Goal: Answer question/provide support: Answer question/provide support

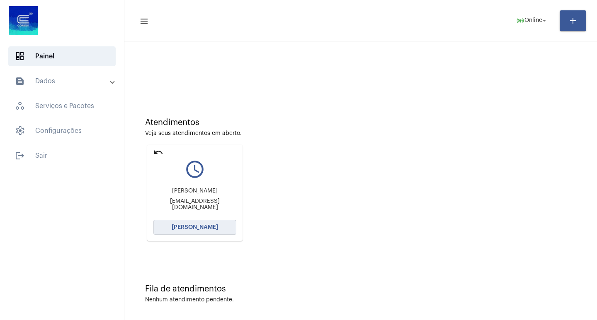
click at [207, 233] on button "[PERSON_NAME]" at bounding box center [194, 227] width 83 height 15
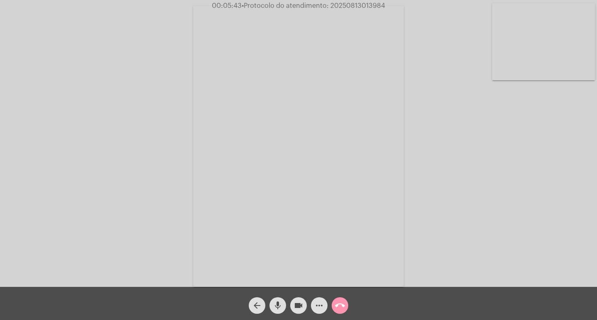
click at [316, 307] on mat-icon "more_horiz" at bounding box center [319, 306] width 10 height 10
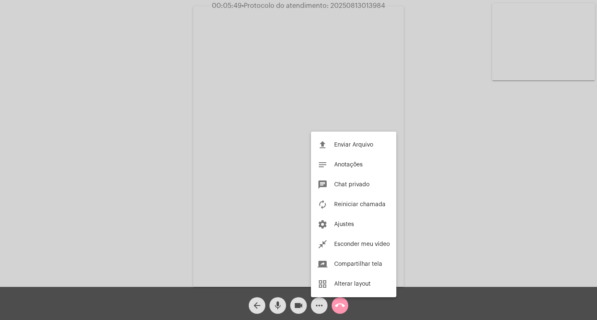
click at [373, 1] on div at bounding box center [298, 160] width 597 height 320
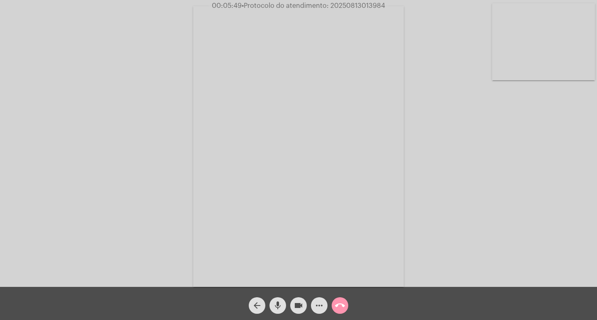
click at [373, 1] on div "Acessando Câmera e Microfone..." at bounding box center [298, 143] width 597 height 287
click at [372, 5] on span "• Protocolo do atendimento: 20250813013984" at bounding box center [313, 5] width 143 height 7
copy span "20250813013984"
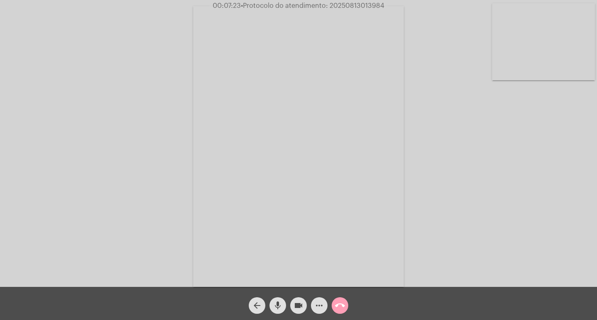
click at [334, 300] on button "call_end" at bounding box center [339, 305] width 17 height 17
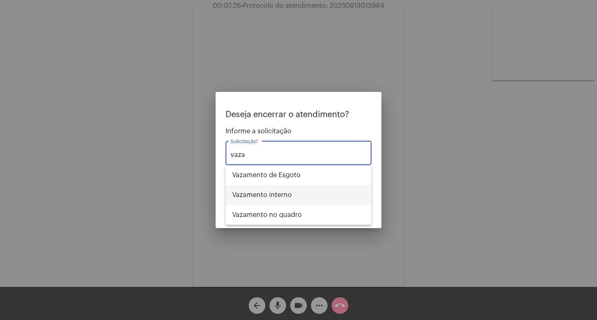
click at [314, 203] on span "Vazamento interno" at bounding box center [298, 195] width 133 height 20
type input "Vazamento interno"
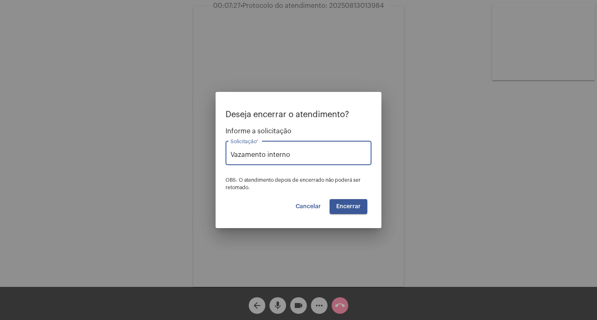
click at [353, 205] on span "Encerrar" at bounding box center [348, 207] width 24 height 6
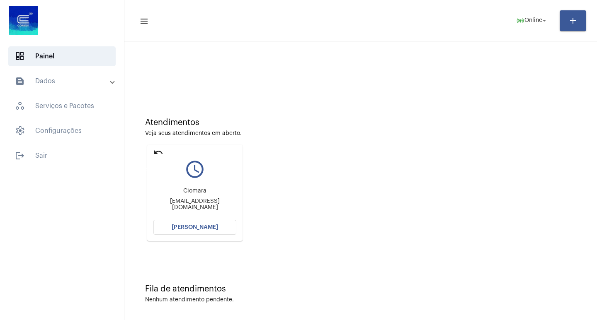
click at [158, 156] on mat-icon "undo" at bounding box center [158, 152] width 10 height 10
click at [208, 231] on button "[PERSON_NAME]" at bounding box center [194, 227] width 83 height 15
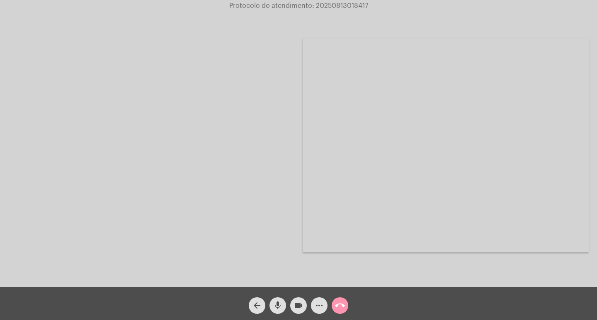
click at [126, 165] on div at bounding box center [151, 145] width 286 height 285
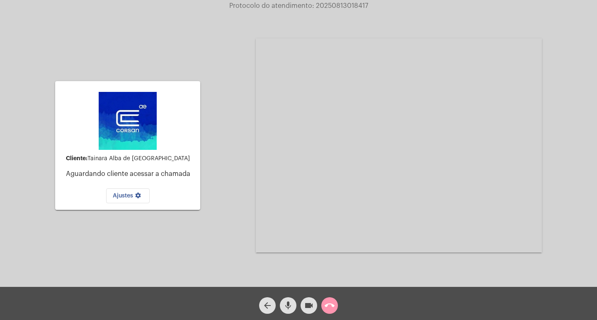
click at [329, 305] on mat-icon "call_end" at bounding box center [329, 306] width 10 height 10
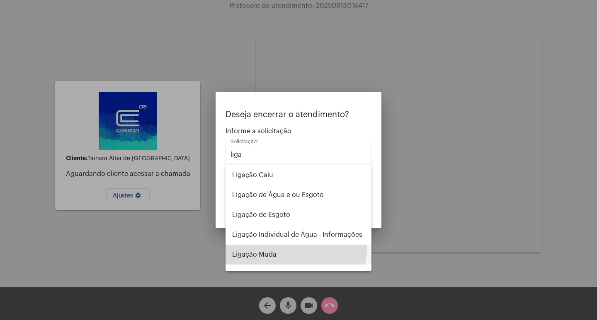
click at [277, 247] on span "Ligação Muda" at bounding box center [298, 255] width 133 height 20
type input "Ligação Muda"
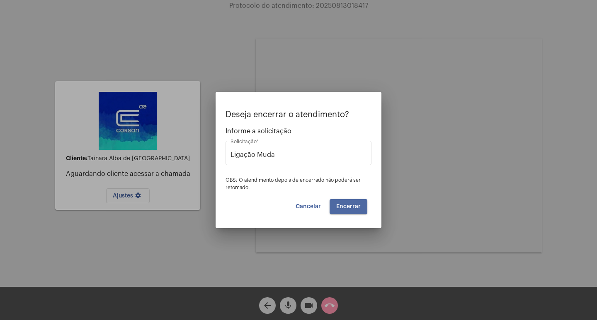
click at [339, 207] on span "Encerrar" at bounding box center [348, 207] width 24 height 6
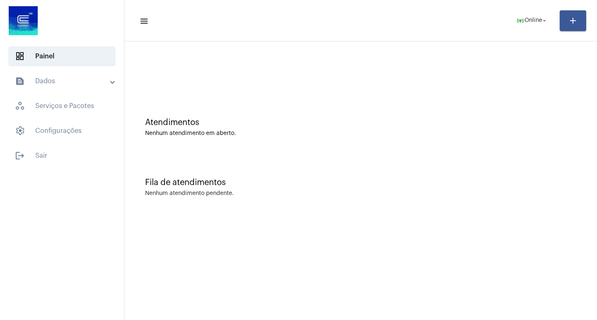
click at [204, 215] on div "Atendimentos Nenhum atendimento em aberto. Fila de atendimentos Nenhum atendime…" at bounding box center [360, 129] width 472 height 176
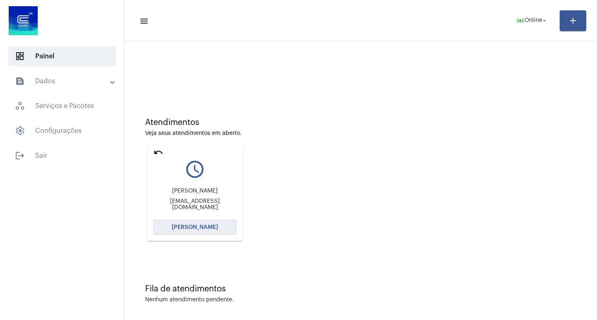
click at [184, 227] on span "[PERSON_NAME]" at bounding box center [195, 228] width 46 height 6
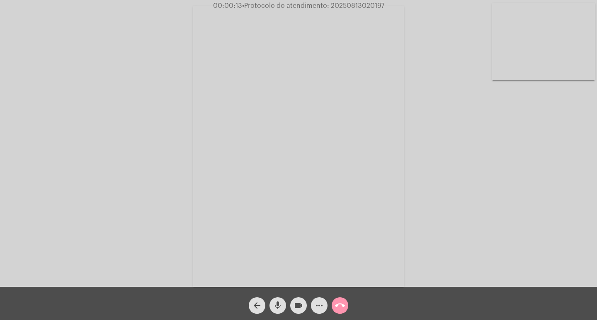
click at [521, 222] on div "Acessando Câmera e Microfone..." at bounding box center [298, 145] width 595 height 287
click at [253, 308] on mat-icon "arrow_back" at bounding box center [257, 306] width 10 height 10
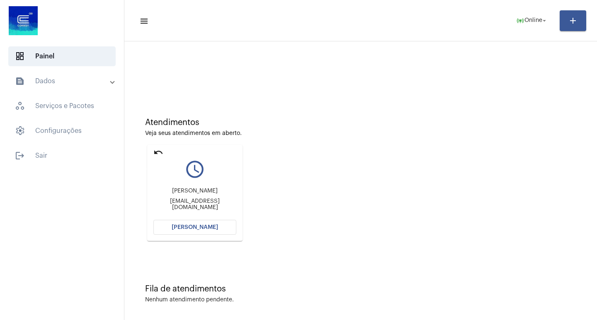
click at [157, 157] on mat-icon "undo" at bounding box center [158, 152] width 10 height 10
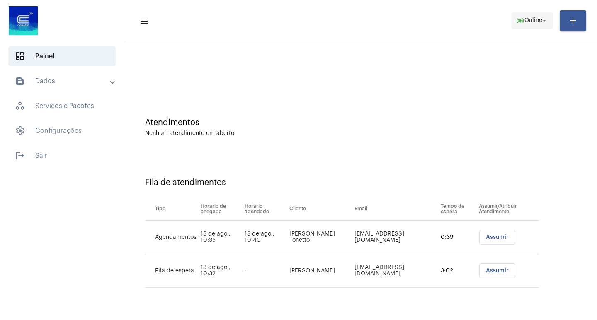
click at [534, 18] on span "Online" at bounding box center [533, 21] width 18 height 6
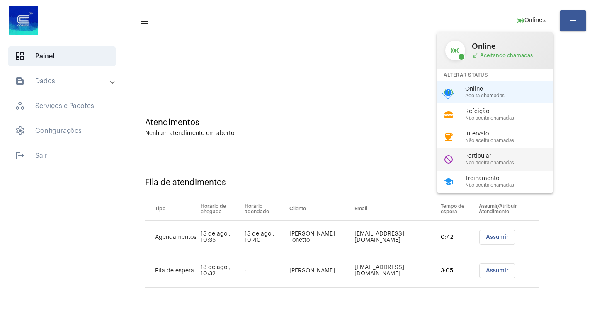
click at [491, 155] on span "Particular" at bounding box center [512, 156] width 94 height 6
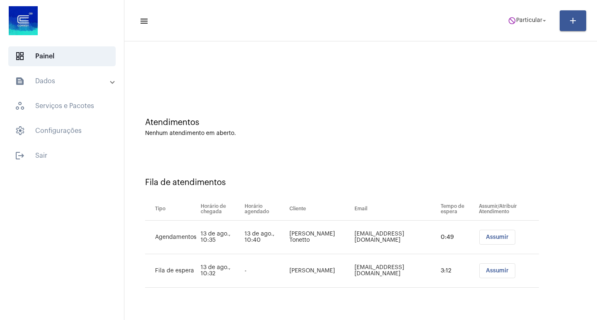
click at [503, 240] on span "Assumir" at bounding box center [497, 237] width 23 height 6
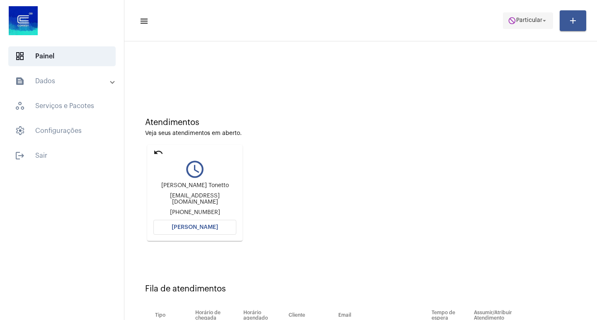
click at [528, 21] on span "Particular" at bounding box center [529, 21] width 26 height 6
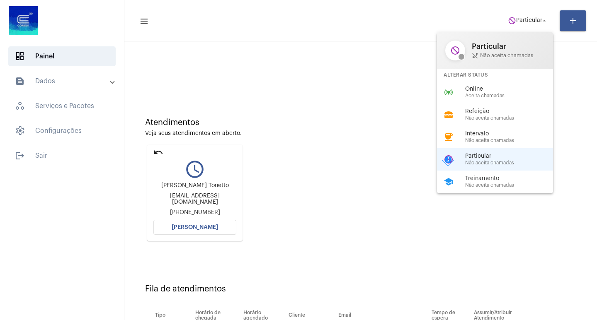
click at [493, 97] on span "Aceita chamadas" at bounding box center [512, 95] width 94 height 5
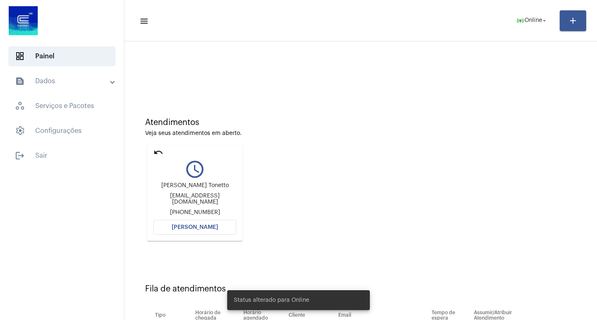
click at [211, 228] on span "[PERSON_NAME]" at bounding box center [195, 228] width 46 height 6
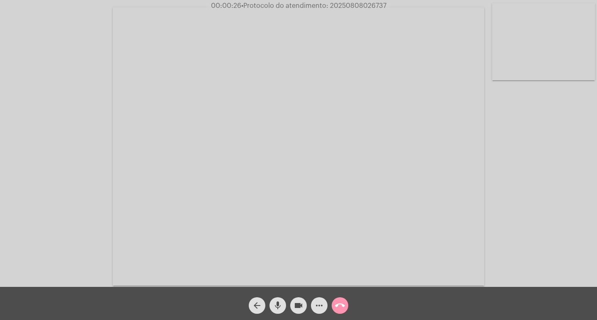
click at [347, 312] on div "call_end" at bounding box center [339, 303] width 21 height 21
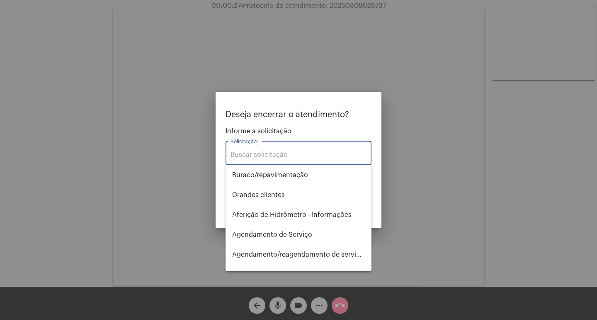
click at [299, 157] on input "Solicitação *" at bounding box center [298, 154] width 136 height 7
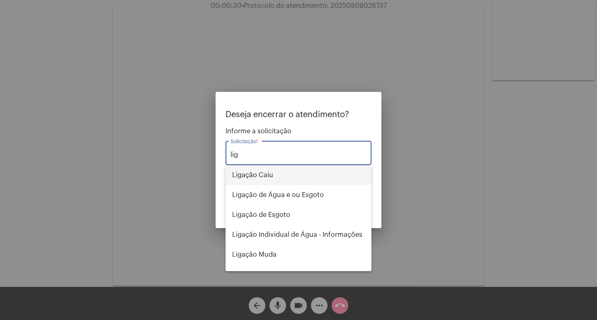
click at [305, 174] on span "Ligação Caiu" at bounding box center [298, 175] width 133 height 20
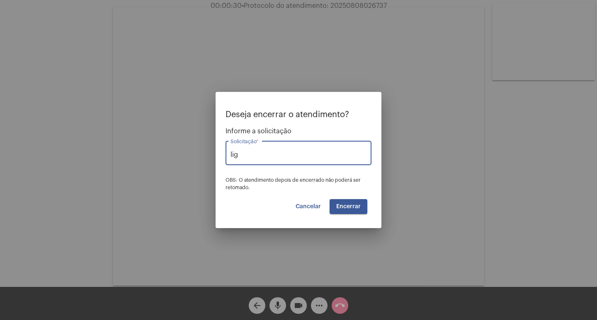
type input "Ligação Caiu"
click at [348, 202] on button "Encerrar" at bounding box center [348, 206] width 38 height 15
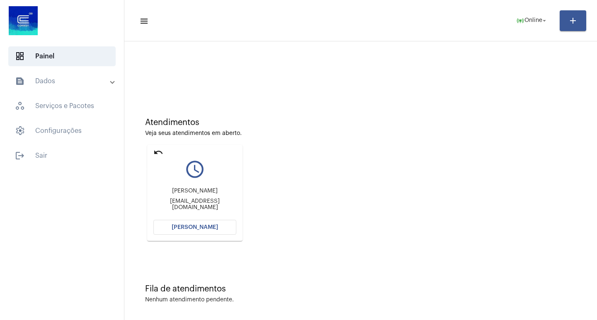
click at [159, 153] on mat-icon "undo" at bounding box center [158, 152] width 10 height 10
click at [193, 222] on button "[PERSON_NAME]" at bounding box center [194, 227] width 83 height 15
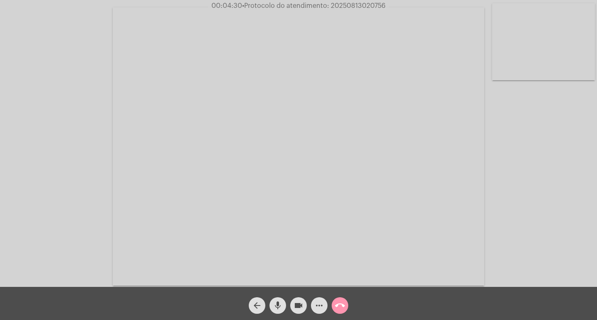
click at [280, 305] on mat-icon "mic" at bounding box center [278, 306] width 10 height 10
click at [297, 306] on mat-icon "videocam" at bounding box center [298, 306] width 10 height 10
click at [272, 304] on button "mic_off" at bounding box center [277, 305] width 17 height 17
click at [301, 303] on mat-icon "videocam_off" at bounding box center [298, 306] width 10 height 10
click at [276, 307] on mat-icon "mic" at bounding box center [278, 306] width 10 height 10
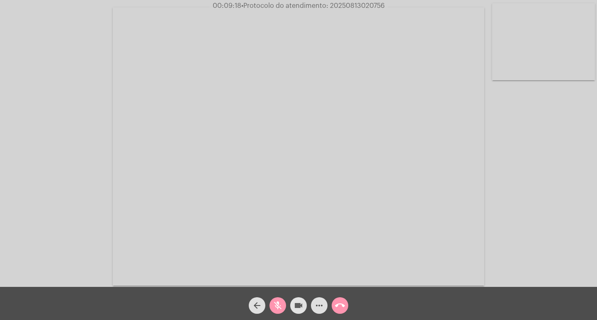
click at [301, 301] on mat-icon "videocam" at bounding box center [298, 306] width 10 height 10
click at [278, 308] on mat-icon "mic_off" at bounding box center [278, 306] width 10 height 10
click at [295, 306] on mat-icon "videocam_off" at bounding box center [298, 306] width 10 height 10
click at [350, 5] on span "• Protocolo do atendimento: 20250813020756" at bounding box center [310, 5] width 143 height 7
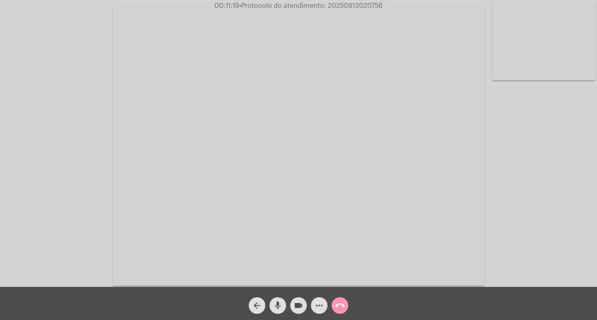
copy span "20250813020756"
click at [343, 306] on mat-icon "call_end" at bounding box center [340, 306] width 10 height 10
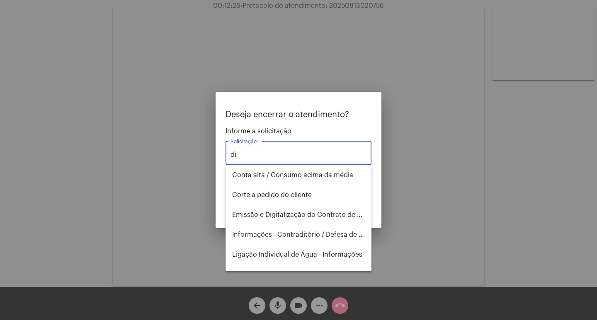
type input "d"
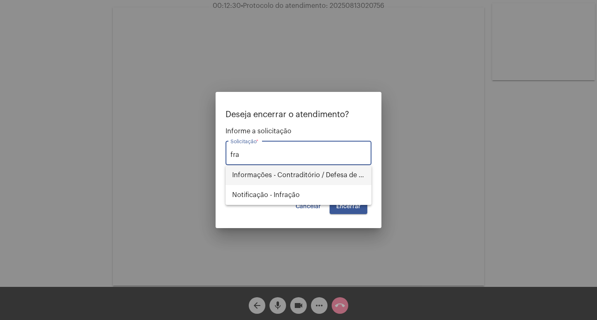
click at [292, 173] on span "Informações - Contraditório / Defesa de infração" at bounding box center [298, 175] width 133 height 20
type input "Informações - Contraditório / Defesa de infração"
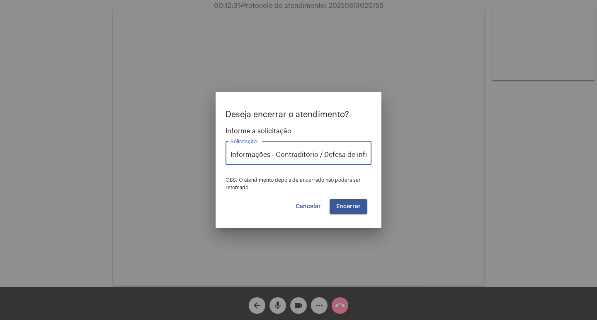
click at [358, 205] on span "Encerrar" at bounding box center [348, 207] width 24 height 6
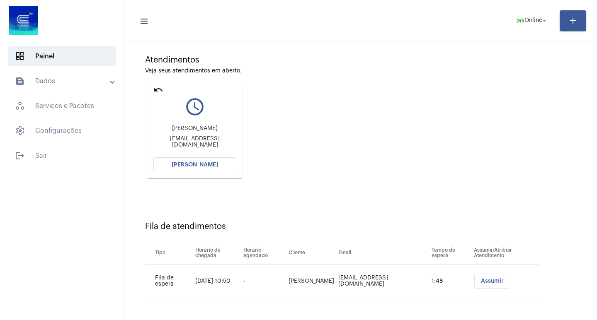
scroll to position [63, 0]
click at [161, 92] on mat-icon "undo" at bounding box center [158, 90] width 10 height 10
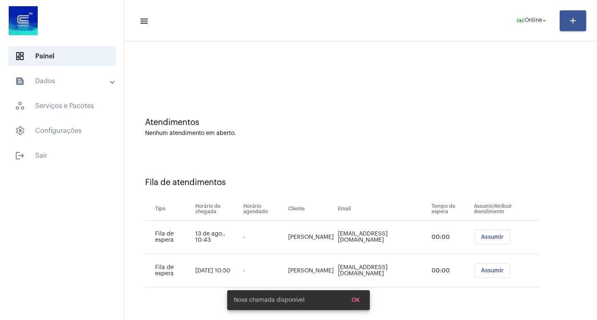
scroll to position [0, 0]
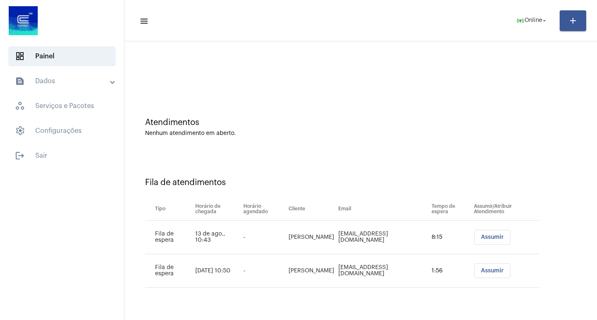
click at [503, 273] on span "Assumir" at bounding box center [492, 271] width 23 height 6
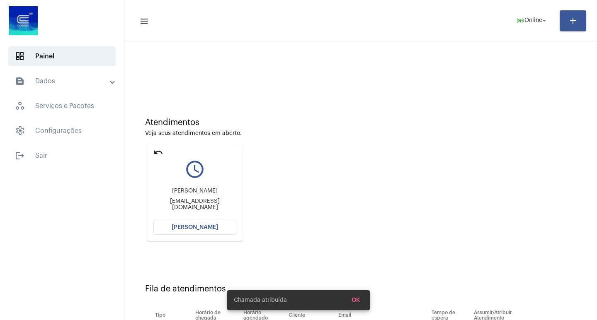
click at [210, 229] on span "[PERSON_NAME]" at bounding box center [195, 228] width 46 height 6
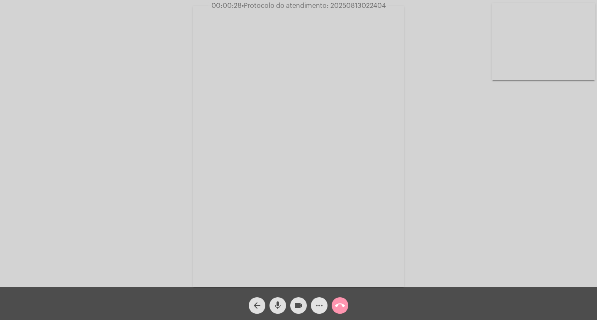
click at [325, 306] on button "more_horiz" at bounding box center [319, 305] width 17 height 17
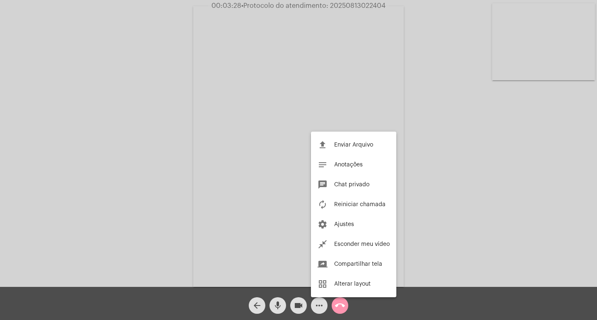
click at [120, 161] on div at bounding box center [298, 160] width 597 height 320
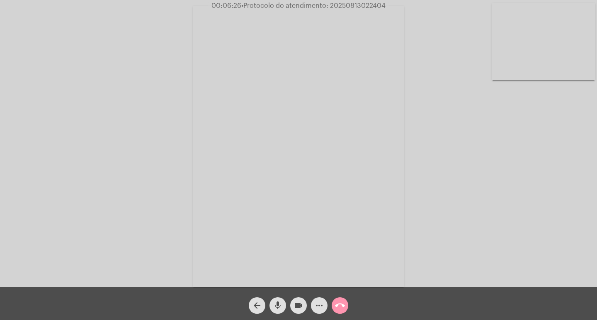
click at [302, 307] on mat-icon "videocam" at bounding box center [298, 306] width 10 height 10
click at [280, 307] on mat-icon "mic" at bounding box center [278, 306] width 10 height 10
click at [297, 307] on mat-icon "videocam_off" at bounding box center [298, 306] width 10 height 10
click at [274, 312] on span "mic_off" at bounding box center [278, 305] width 10 height 17
click at [297, 306] on mat-icon "videocam" at bounding box center [298, 306] width 10 height 10
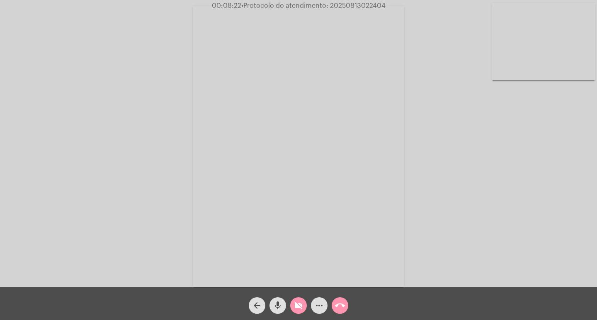
click at [274, 304] on mat-icon "mic" at bounding box center [278, 306] width 10 height 10
click at [292, 302] on button "videocam_off" at bounding box center [298, 305] width 17 height 17
click at [292, 309] on button "videocam_off" at bounding box center [298, 305] width 17 height 17
click at [281, 305] on mat-icon "mic_off" at bounding box center [278, 306] width 10 height 10
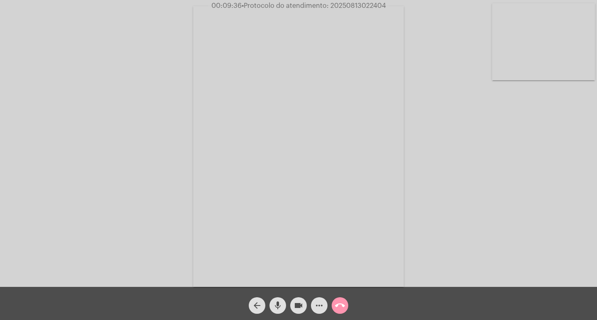
click at [302, 304] on mat-icon "videocam" at bounding box center [298, 306] width 10 height 10
click at [275, 302] on mat-icon "mic" at bounding box center [278, 306] width 10 height 10
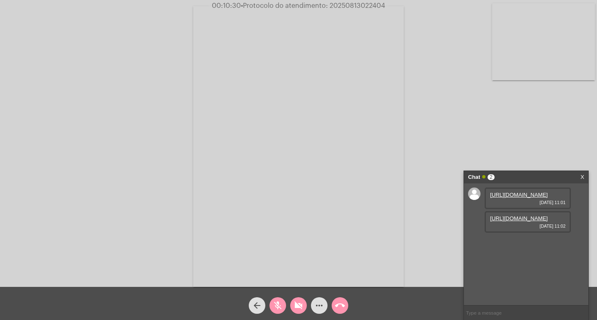
click at [280, 297] on div "mic_off" at bounding box center [277, 303] width 21 height 21
click at [282, 302] on mat-icon "mic" at bounding box center [278, 306] width 10 height 10
click at [277, 303] on mat-icon "mic_off" at bounding box center [278, 306] width 10 height 10
click at [297, 306] on mat-icon "videocam_off" at bounding box center [298, 306] width 10 height 10
click at [511, 198] on link "[URL][DOMAIN_NAME]" at bounding box center [519, 195] width 58 height 6
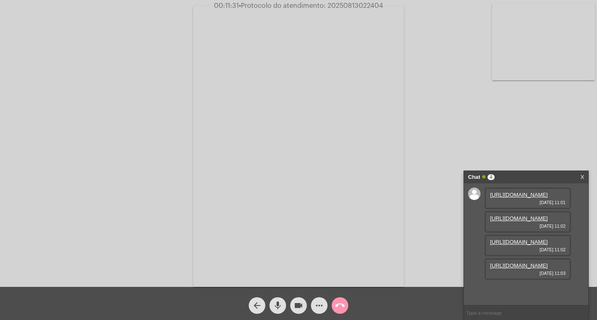
scroll to position [44, 0]
click at [508, 215] on link "[URL][DOMAIN_NAME]" at bounding box center [519, 218] width 58 height 6
click at [503, 239] on link "[URL][DOMAIN_NAME]" at bounding box center [519, 242] width 58 height 6
click at [498, 241] on link "[URL][DOMAIN_NAME]" at bounding box center [519, 244] width 58 height 6
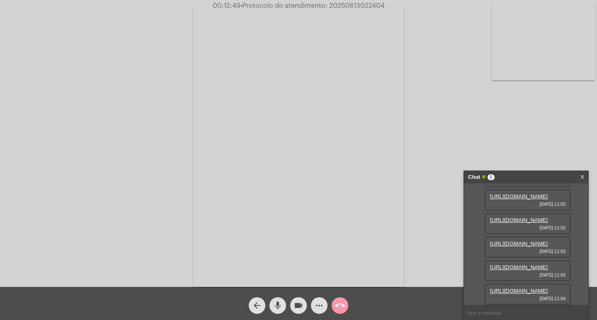
click at [522, 264] on link "[URL][DOMAIN_NAME]" at bounding box center [519, 267] width 58 height 6
click at [508, 241] on link "[URL][DOMAIN_NAME]" at bounding box center [519, 244] width 58 height 6
click at [530, 264] on link "[URL][DOMAIN_NAME]" at bounding box center [519, 267] width 58 height 6
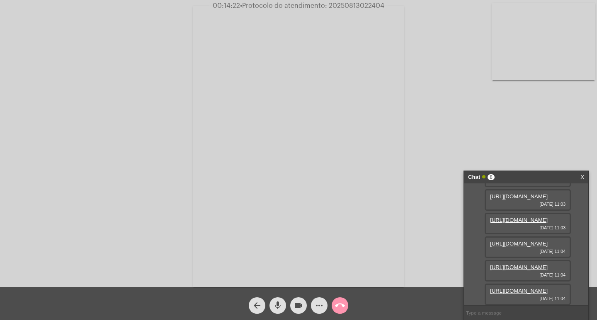
click at [508, 288] on link "[URL][DOMAIN_NAME]" at bounding box center [519, 291] width 58 height 6
click at [544, 59] on video at bounding box center [543, 41] width 103 height 77
click at [526, 172] on div "Chat 8" at bounding box center [517, 177] width 99 height 12
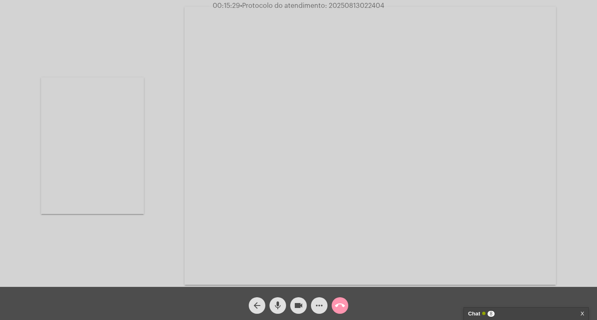
click at [506, 319] on div "Chat 8" at bounding box center [517, 314] width 99 height 12
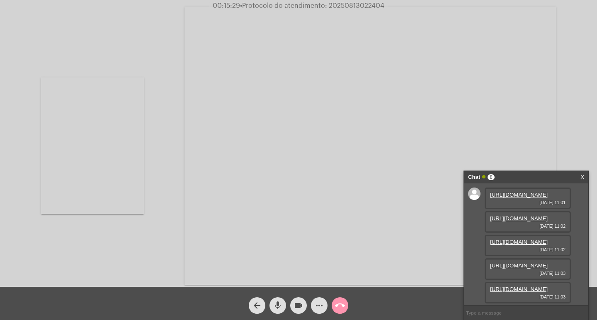
click at [532, 175] on div "Chat 8" at bounding box center [517, 177] width 99 height 12
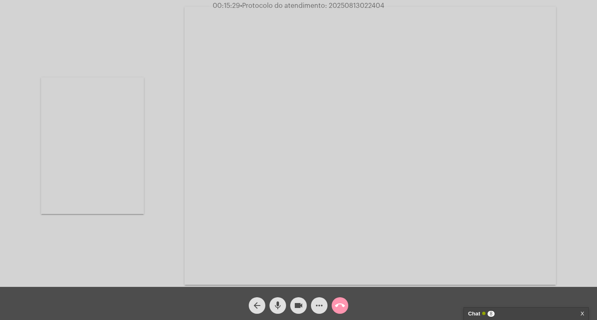
click at [343, 303] on mat-icon "call_end" at bounding box center [340, 306] width 10 height 10
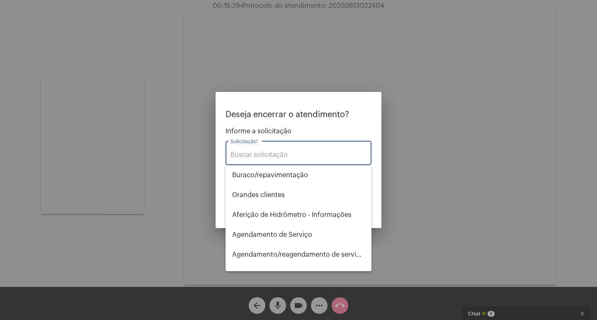
click at [285, 149] on div "Solicitação *" at bounding box center [298, 152] width 136 height 26
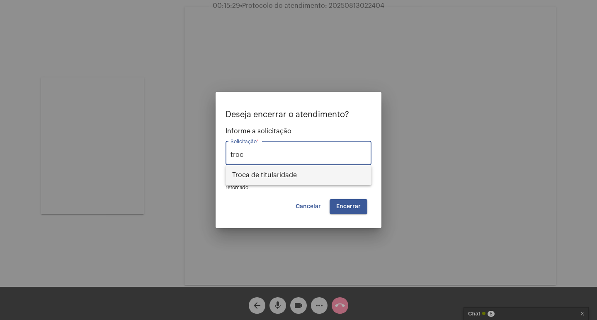
click at [285, 175] on span "Troca de titularidade" at bounding box center [298, 175] width 133 height 20
type input "Troca de titularidade"
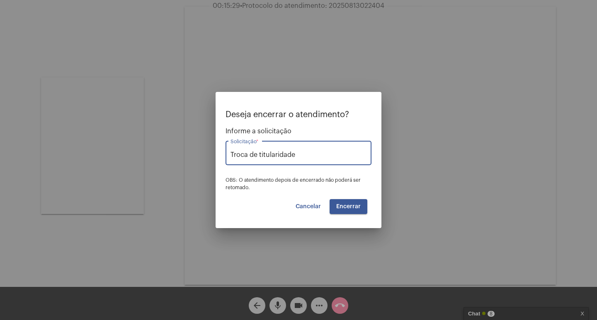
click at [352, 201] on button "Encerrar" at bounding box center [348, 206] width 38 height 15
click at [344, 207] on span "Encerrar" at bounding box center [348, 207] width 24 height 6
click at [344, 205] on span "Encerrar" at bounding box center [348, 207] width 24 height 6
click at [353, 207] on span "Encerrar" at bounding box center [348, 207] width 24 height 6
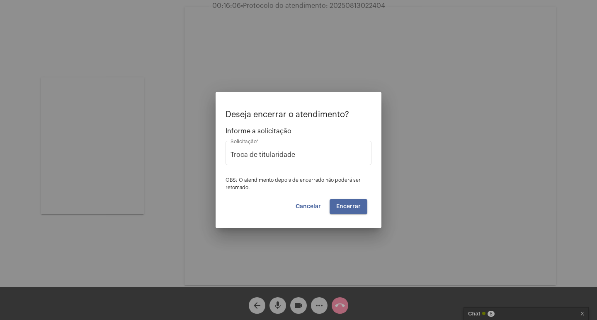
click at [353, 207] on span "Encerrar" at bounding box center [348, 207] width 24 height 6
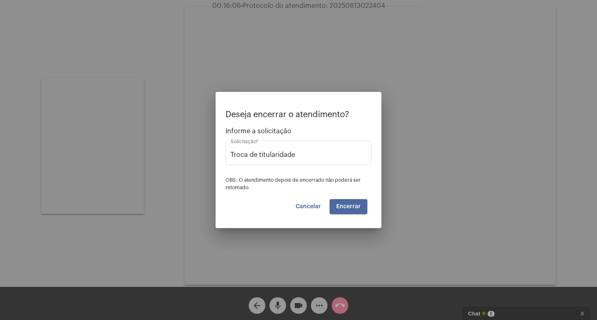
click at [346, 210] on button "Encerrar" at bounding box center [348, 206] width 38 height 15
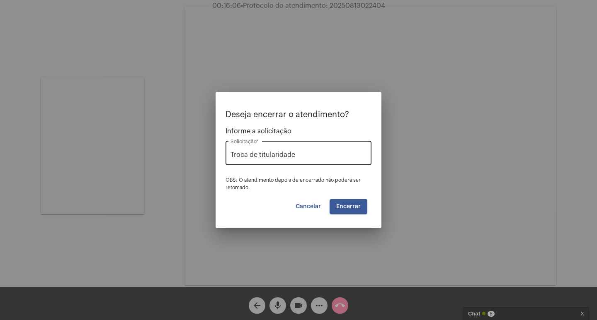
click at [295, 142] on div "Troca de titularidade Solicitação *" at bounding box center [298, 152] width 136 height 26
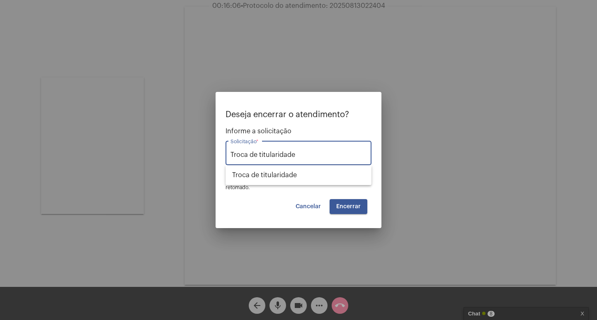
click at [302, 156] on input "Troca de titularidade" at bounding box center [298, 154] width 136 height 7
click at [276, 176] on span "Troca de titularidade" at bounding box center [298, 175] width 133 height 20
click at [341, 204] on span "Encerrar" at bounding box center [348, 207] width 24 height 6
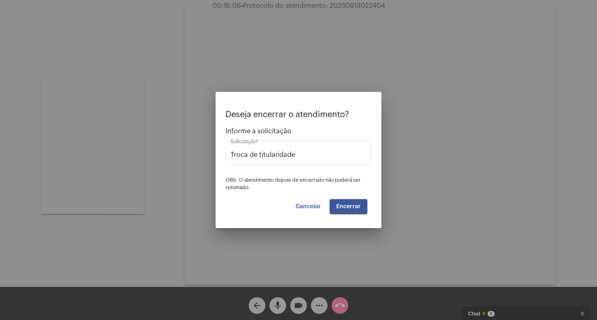
click at [316, 203] on button "Cancelar" at bounding box center [308, 206] width 39 height 15
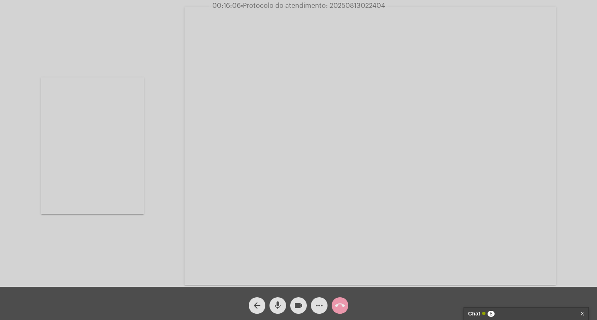
click at [334, 311] on button "call_end" at bounding box center [339, 305] width 17 height 17
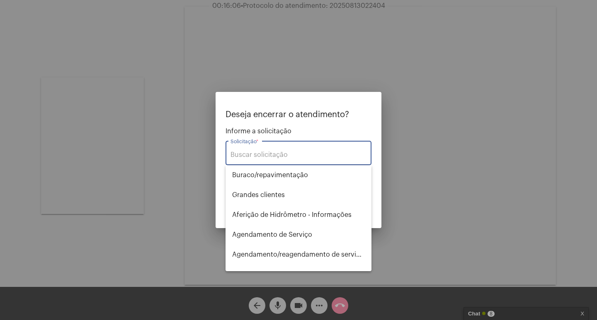
click at [296, 152] on input "Solicitação *" at bounding box center [298, 154] width 136 height 7
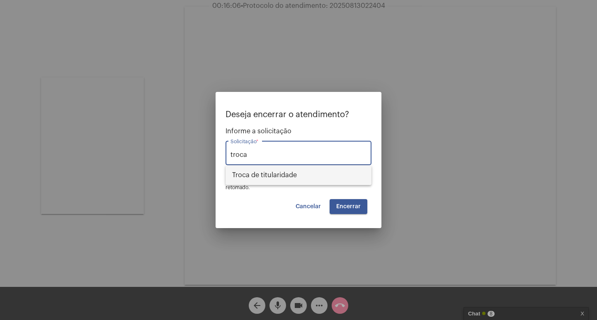
click at [284, 172] on span "Troca de titularidade" at bounding box center [298, 175] width 133 height 20
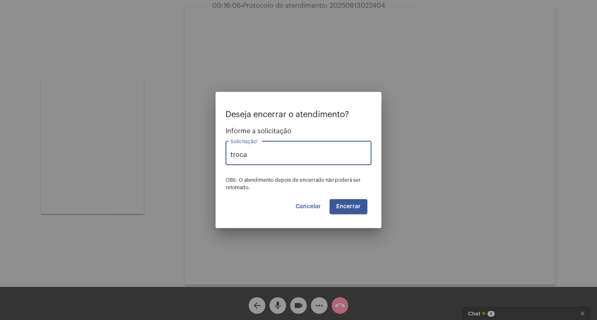
type input "Troca de titularidade"
click at [356, 208] on span "Encerrar" at bounding box center [348, 207] width 24 height 6
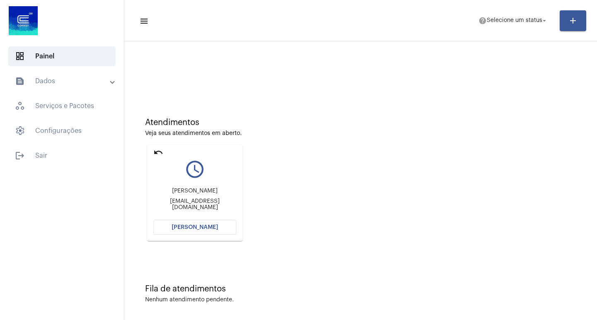
click at [250, 162] on div "Atendimentos Veja seus atendimentos em aberto. undo query_builder Amélia Mariah…" at bounding box center [360, 176] width 464 height 167
click at [245, 70] on div at bounding box center [360, 70] width 464 height 48
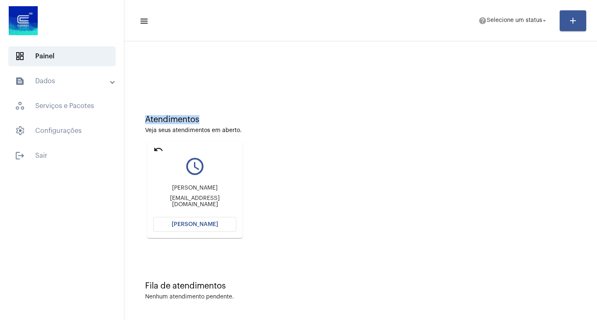
scroll to position [4, 0]
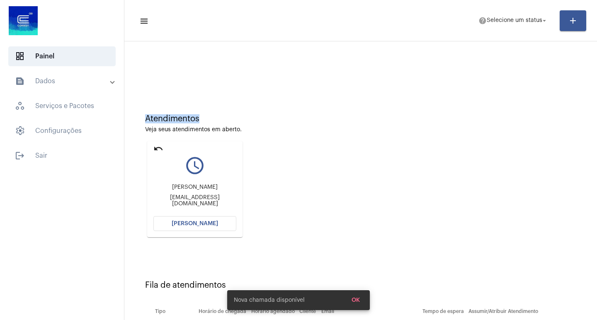
click at [209, 220] on button "[PERSON_NAME]" at bounding box center [194, 223] width 83 height 15
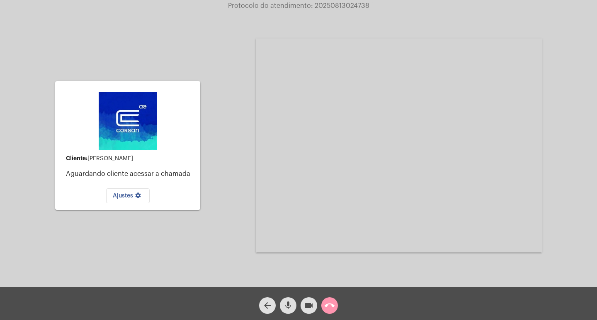
click at [414, 294] on div "arrow_back mic videocam call_end" at bounding box center [298, 303] width 597 height 33
click at [329, 307] on mat-icon "call_end" at bounding box center [329, 306] width 10 height 10
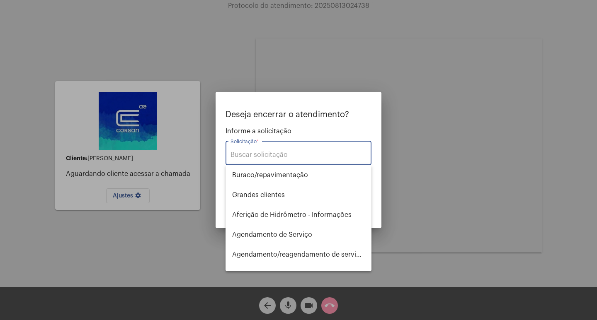
click at [282, 155] on input "Solicitação *" at bounding box center [298, 154] width 136 height 7
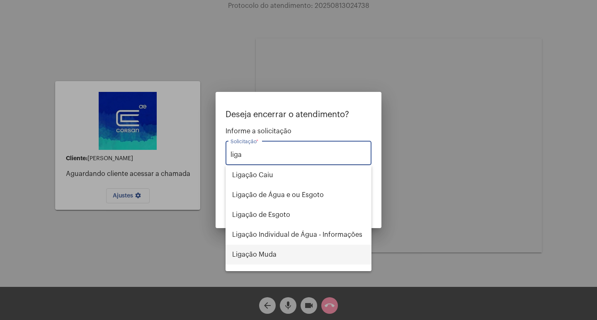
click at [282, 255] on span "Ligação Muda" at bounding box center [298, 255] width 133 height 20
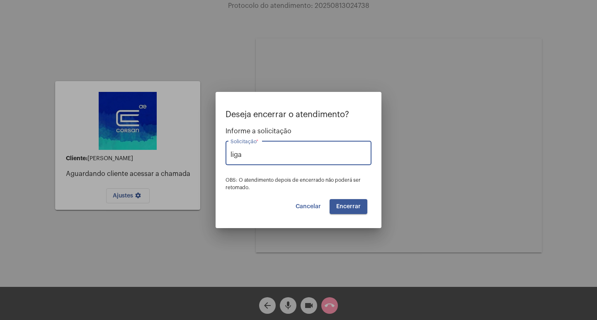
type input "Ligação Muda"
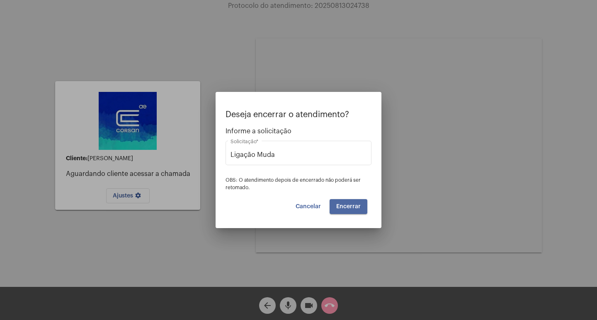
click at [345, 203] on button "Encerrar" at bounding box center [348, 206] width 38 height 15
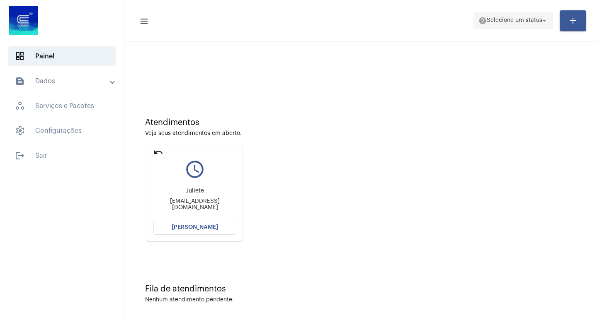
click at [537, 20] on span "Selecione um status" at bounding box center [514, 21] width 56 height 6
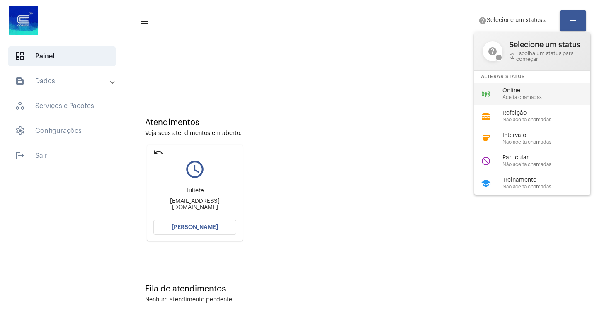
click at [515, 85] on div "online_prediction Online Aceita chamadas" at bounding box center [538, 94] width 129 height 22
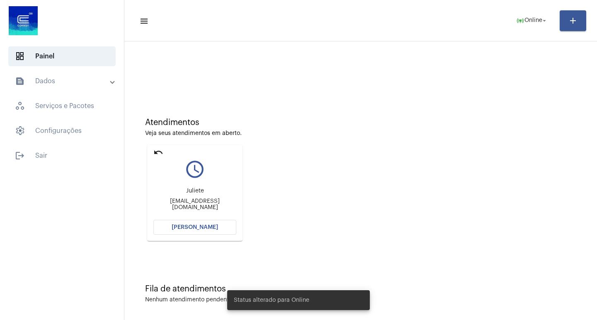
click at [160, 153] on mat-icon "undo" at bounding box center [158, 152] width 10 height 10
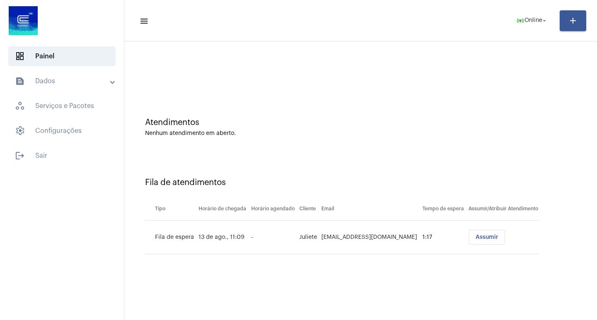
click at [280, 41] on mat-toolbar "menu online_prediction Online arrow_drop_down add" at bounding box center [360, 20] width 472 height 41
click at [96, 81] on mat-panel-title "text_snippet_outlined Dados" at bounding box center [63, 81] width 96 height 10
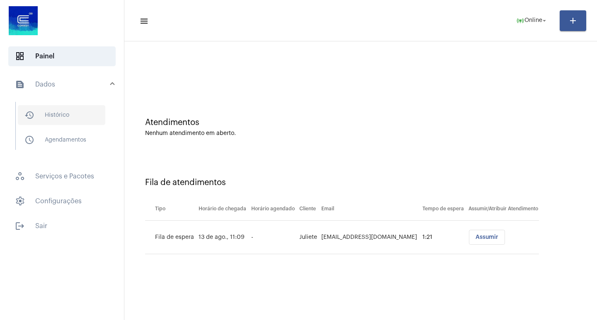
click at [99, 115] on span "history_outlined Histórico" at bounding box center [61, 115] width 87 height 20
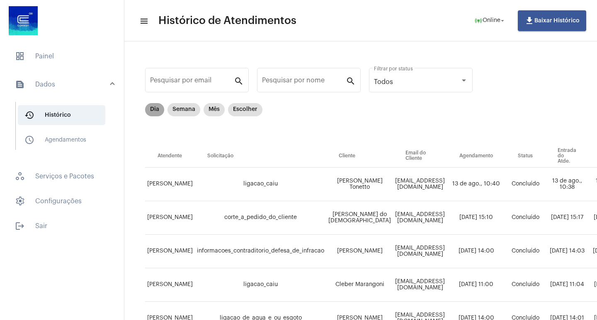
click at [155, 111] on mat-chip "Dia" at bounding box center [154, 109] width 19 height 13
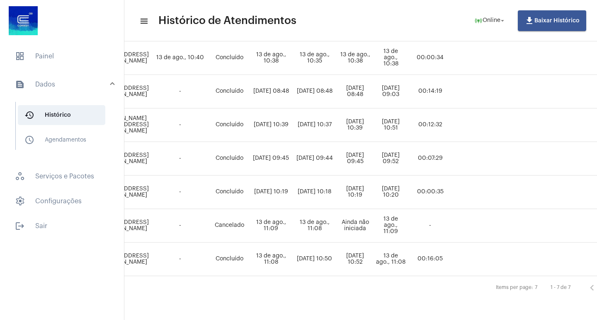
scroll to position [133, 380]
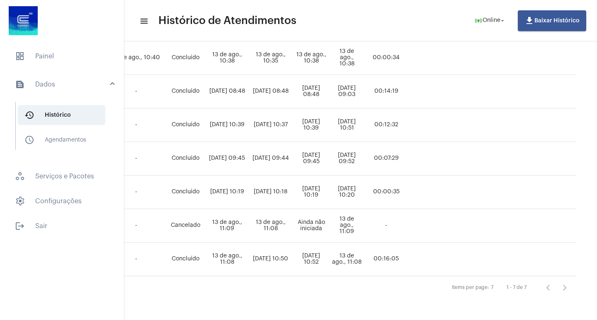
click at [342, 243] on td "13 de ago., 11:08" at bounding box center [347, 260] width 34 height 34
click at [352, 253] on td "13 de ago., 11:08" at bounding box center [347, 260] width 34 height 34
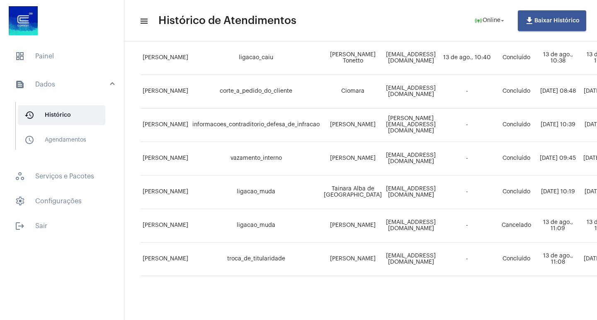
scroll to position [133, 0]
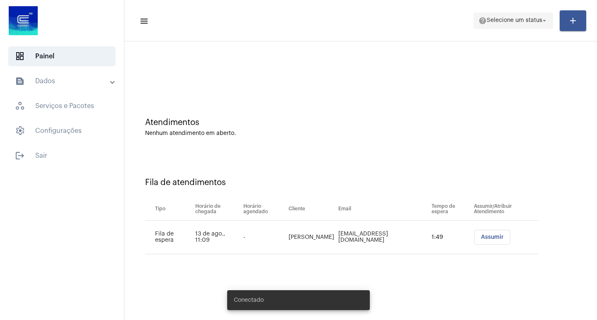
click at [483, 27] on span "help Selecione um status arrow_drop_down" at bounding box center [513, 20] width 70 height 15
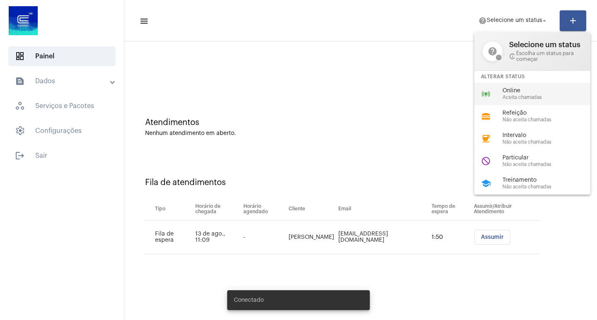
click at [493, 94] on div "online_prediction Online Aceita chamadas" at bounding box center [538, 94] width 129 height 22
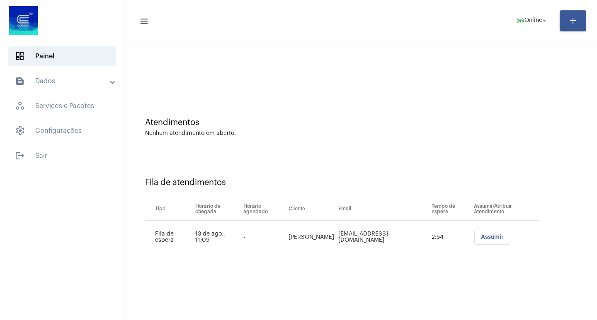
click at [376, 92] on div at bounding box center [360, 70] width 464 height 48
click at [73, 5] on div at bounding box center [62, 21] width 124 height 43
drag, startPoint x: 76, startPoint y: 11, endPoint x: 122, endPoint y: 22, distance: 47.8
click at [77, 11] on div at bounding box center [62, 21] width 124 height 43
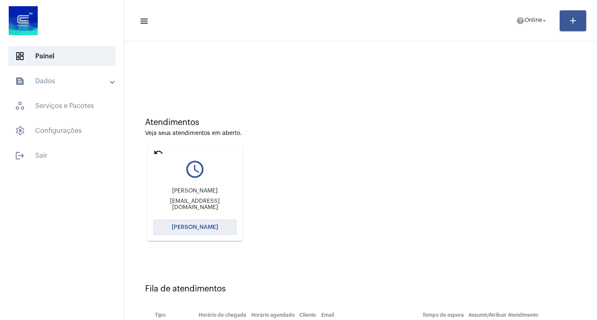
click at [208, 231] on button "[PERSON_NAME]" at bounding box center [194, 227] width 83 height 15
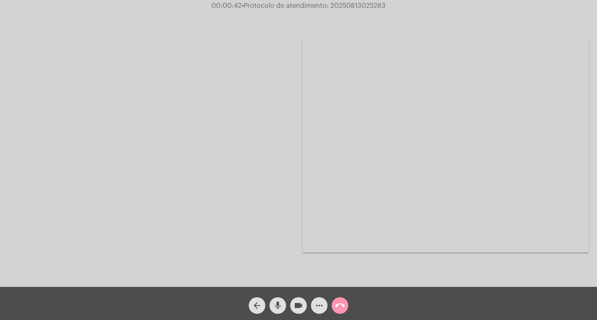
click at [342, 311] on mat-icon "call_end" at bounding box center [340, 306] width 10 height 10
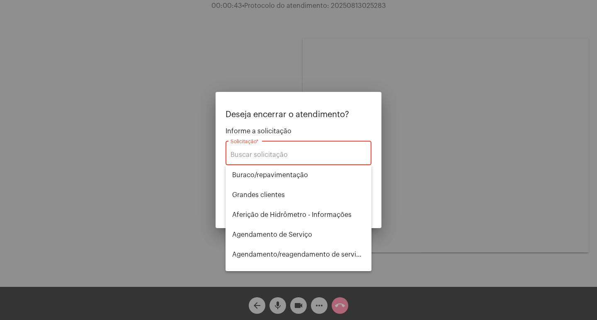
click at [267, 148] on div "Solicitação *" at bounding box center [298, 152] width 136 height 26
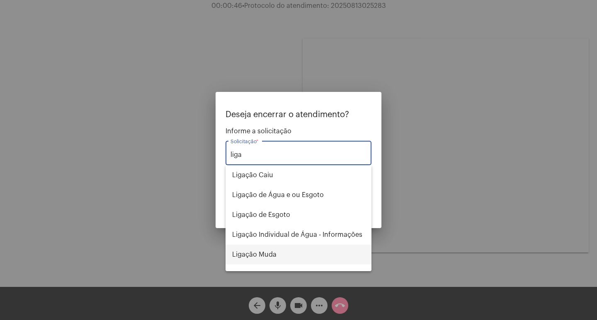
click at [259, 251] on span "Ligação Muda" at bounding box center [298, 255] width 133 height 20
type input "Ligação Muda"
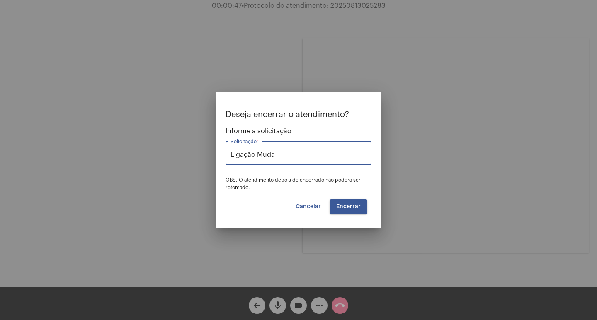
click at [339, 208] on span "Encerrar" at bounding box center [348, 207] width 24 height 6
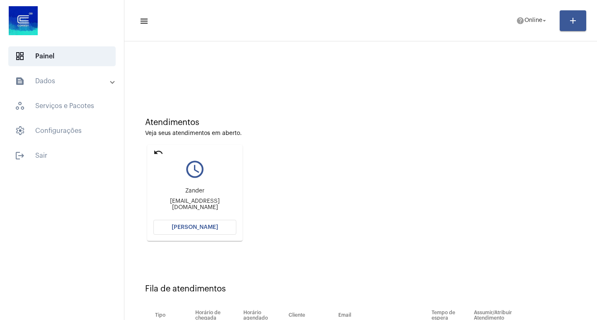
click at [196, 230] on button "[PERSON_NAME]" at bounding box center [194, 227] width 83 height 15
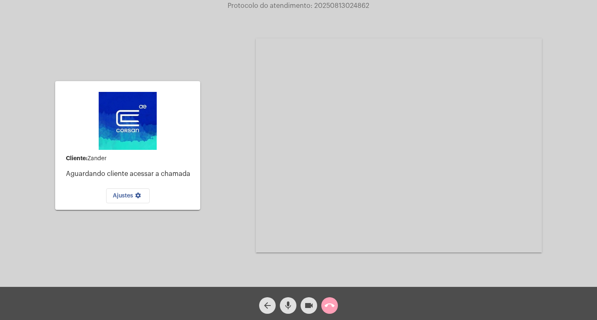
click at [330, 309] on mat-icon "call_end" at bounding box center [329, 306] width 10 height 10
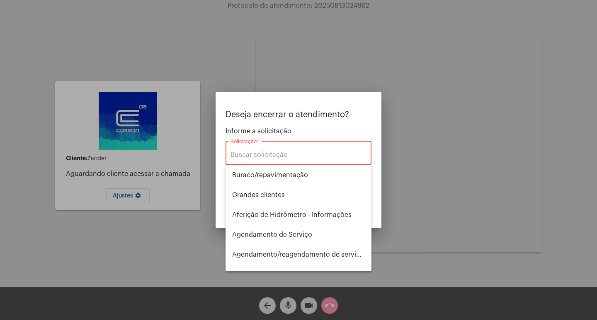
click at [447, 197] on div at bounding box center [298, 160] width 597 height 320
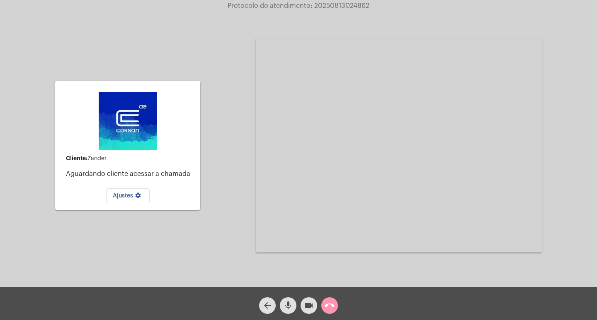
click at [331, 306] on mat-icon "call_end" at bounding box center [329, 306] width 10 height 10
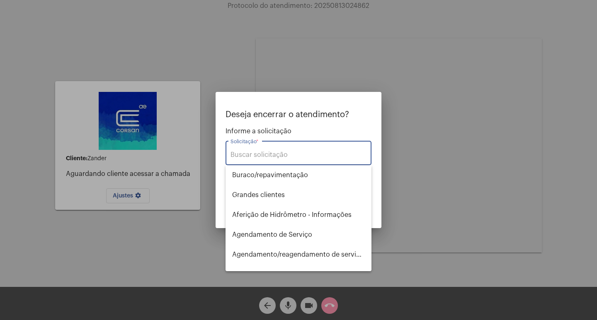
click at [283, 160] on div "Solicitação *" at bounding box center [298, 152] width 136 height 26
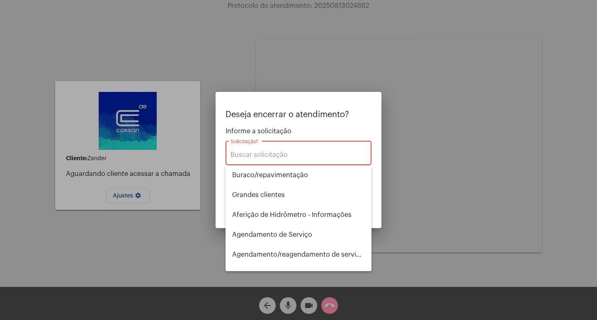
click at [273, 155] on input "Solicitação *" at bounding box center [298, 154] width 136 height 7
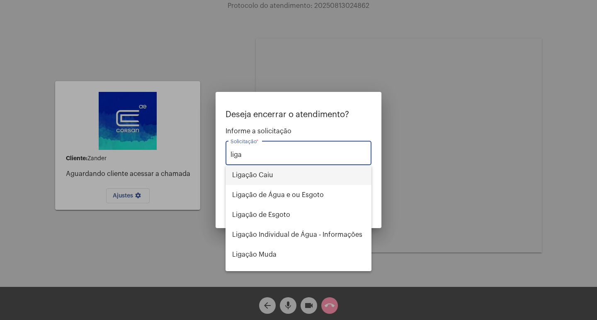
click at [252, 165] on span "Ligação Caiu" at bounding box center [298, 175] width 133 height 20
type input "Ligação Caiu"
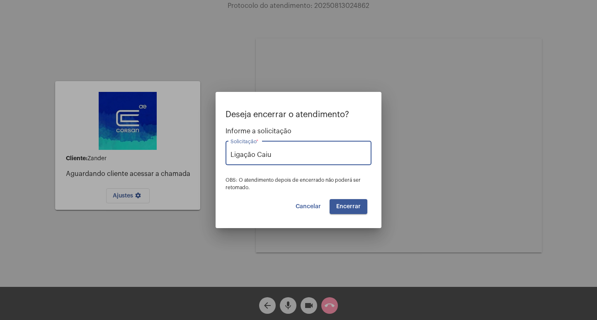
click at [351, 201] on button "Encerrar" at bounding box center [348, 206] width 38 height 15
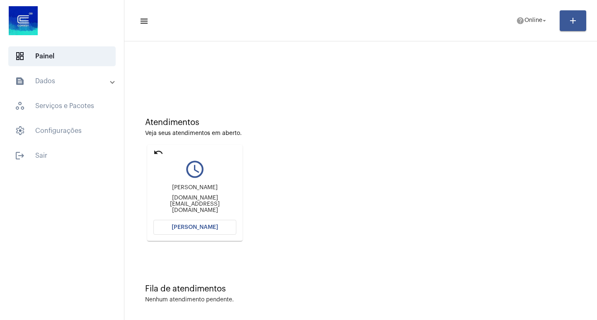
click at [181, 227] on span "[PERSON_NAME]" at bounding box center [195, 228] width 46 height 6
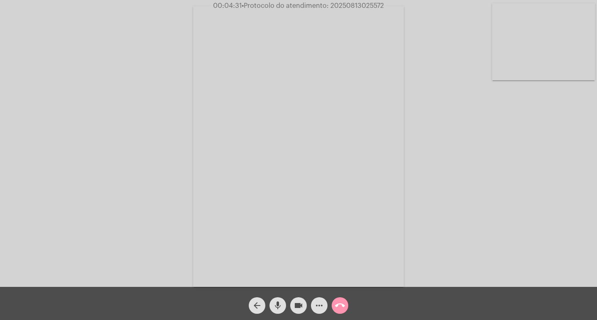
click at [345, 3] on span "• Protocolo do atendimento: 20250813025572" at bounding box center [313, 5] width 142 height 7
click at [343, 300] on span "call_end" at bounding box center [340, 305] width 10 height 17
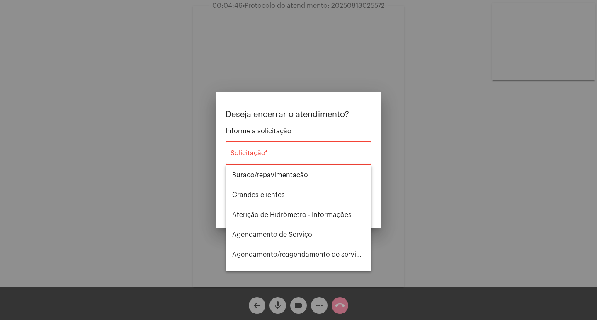
click at [285, 142] on div "Solicitação *" at bounding box center [298, 152] width 136 height 26
click at [285, 160] on div "Solicitação *" at bounding box center [298, 152] width 136 height 26
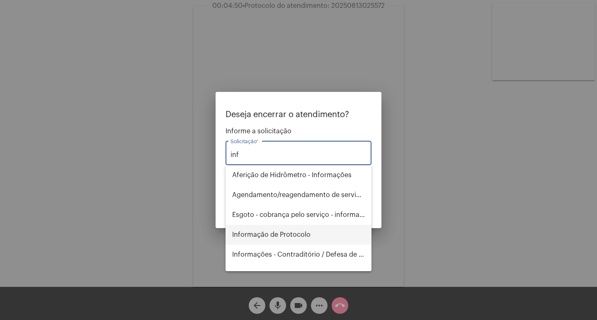
scroll to position [41, 0]
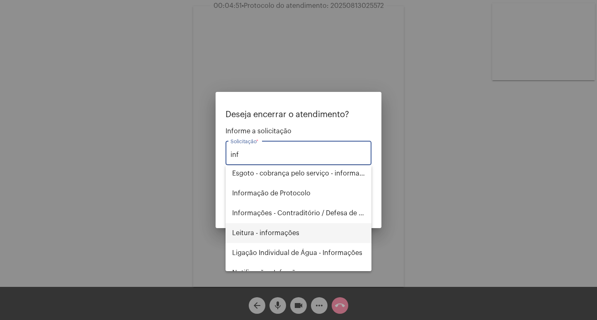
click at [296, 234] on span "Leitura - informações" at bounding box center [298, 233] width 133 height 20
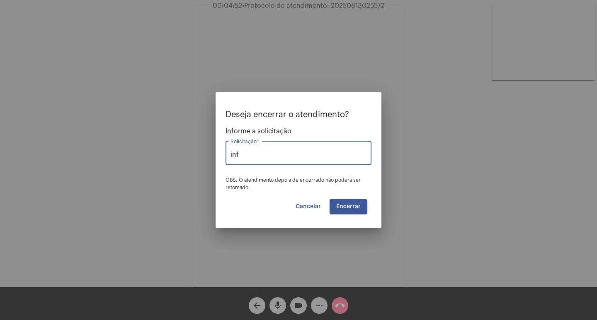
type input "Leitura - informações"
click at [350, 211] on button "Encerrar" at bounding box center [348, 206] width 38 height 15
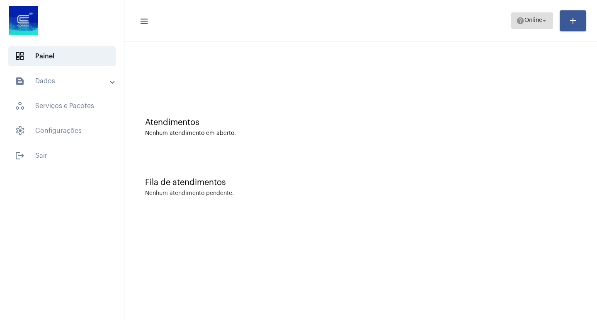
click at [533, 21] on span "Online" at bounding box center [533, 21] width 18 height 6
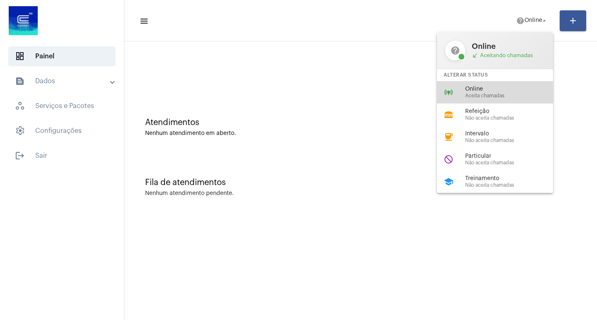
click at [507, 85] on div "online_prediction Online Aceita chamadas" at bounding box center [501, 92] width 129 height 22
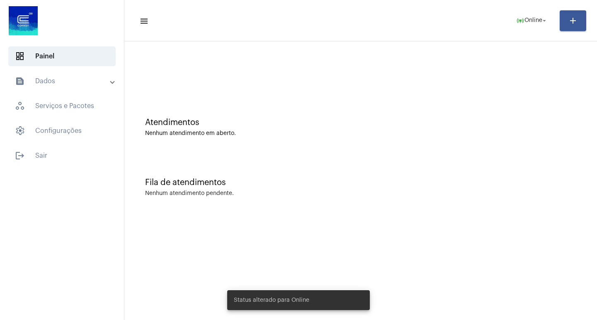
click at [507, 85] on div at bounding box center [360, 70] width 464 height 48
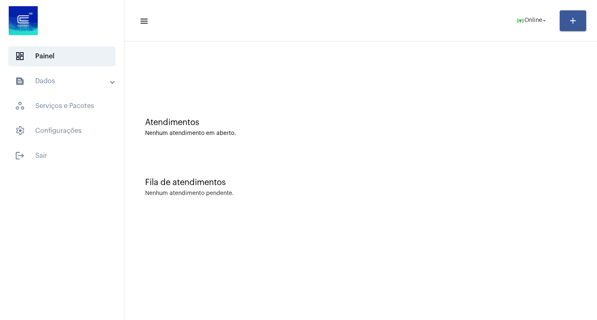
click at [359, 97] on div "Atendimentos Nenhum atendimento em aberto." at bounding box center [360, 123] width 464 height 60
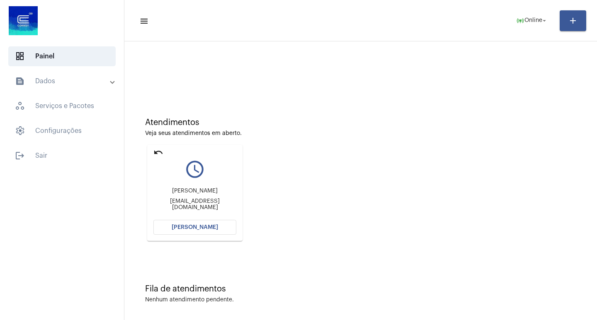
click at [192, 234] on button "[PERSON_NAME]" at bounding box center [194, 227] width 83 height 15
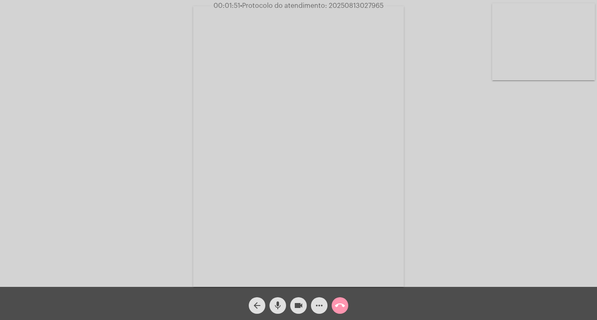
click at [423, 156] on div "Acessando Câmera e Microfone..." at bounding box center [298, 145] width 595 height 287
click at [322, 307] on mat-icon "more_horiz" at bounding box center [319, 306] width 10 height 10
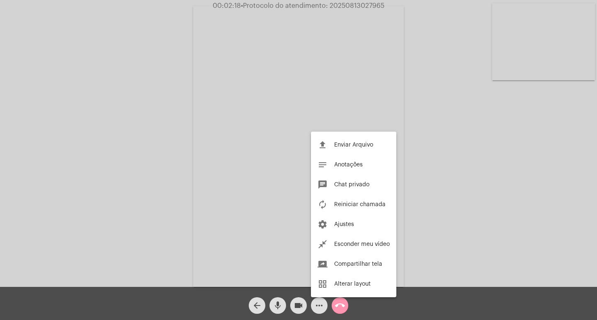
click at [26, 92] on div at bounding box center [298, 160] width 597 height 320
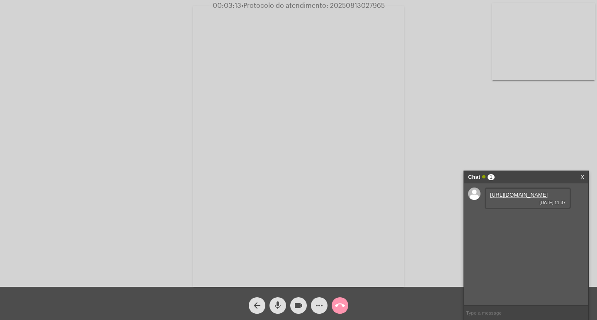
click at [511, 198] on link "https://neft-transfer-bucket.s3.amazonaws.com/temp-105f6fc6-f6ed-ab26-731e-d37b…" at bounding box center [519, 195] width 58 height 6
click at [553, 176] on div "Chat 2" at bounding box center [517, 177] width 99 height 12
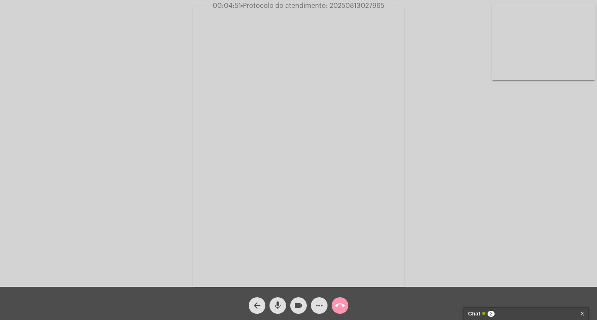
click at [493, 311] on div "Chat 2" at bounding box center [517, 314] width 99 height 12
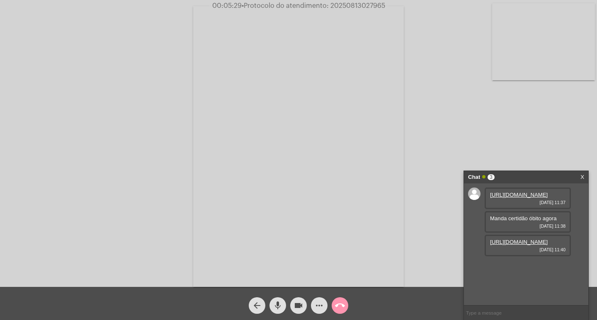
click at [523, 245] on link "https://neft-transfer-bucket.s3.amazonaws.com/temp-3902b6ee-9b72-8309-93d1-b172…" at bounding box center [519, 242] width 58 height 6
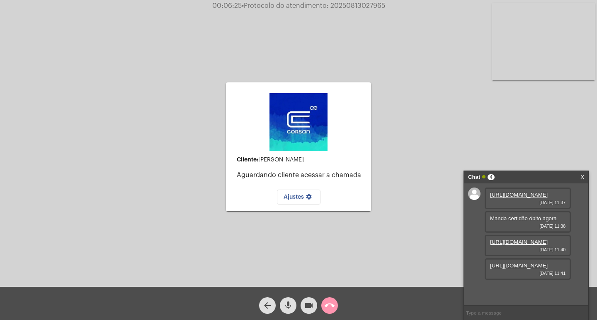
scroll to position [31, 0]
click at [522, 269] on link "https://neft-transfer-bucket.s3.amazonaws.com/temp-962888a2-e8b7-be4e-8327-159c…" at bounding box center [519, 266] width 58 height 6
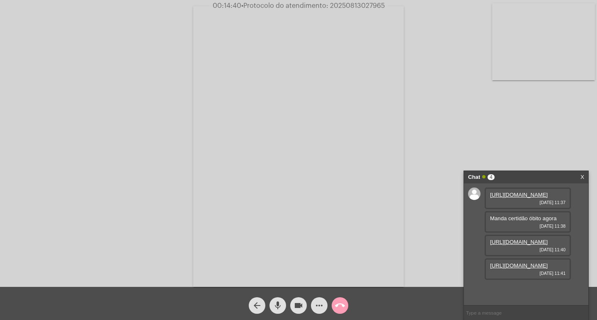
click at [343, 313] on span "call_end" at bounding box center [340, 305] width 10 height 17
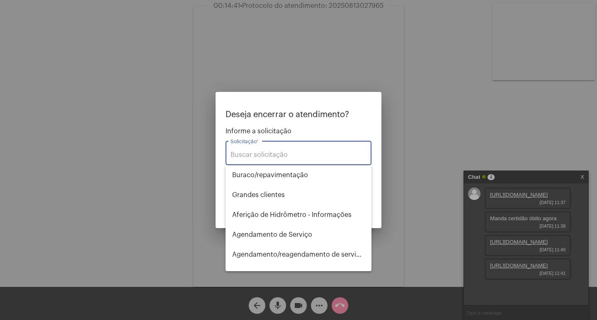
click at [269, 151] on input "Solicitação *" at bounding box center [298, 154] width 136 height 7
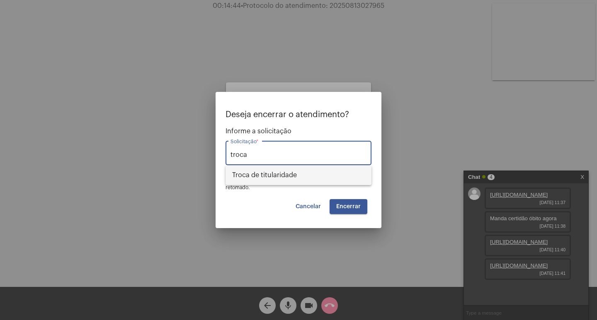
click at [276, 179] on span "Troca de titularidade" at bounding box center [298, 175] width 133 height 20
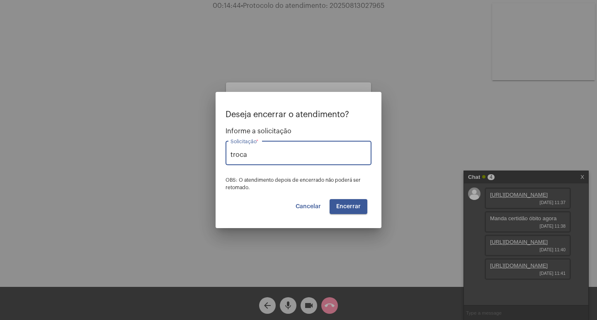
type input "Troca de titularidade"
click at [344, 208] on span "Encerrar" at bounding box center [348, 207] width 24 height 6
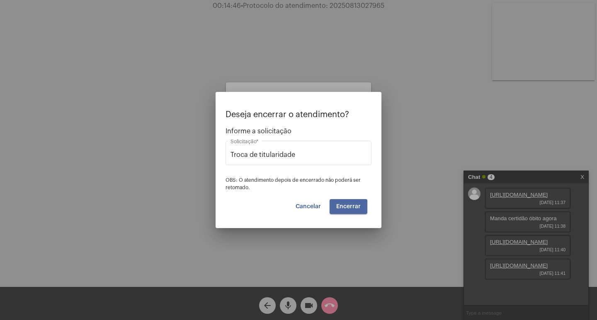
click at [344, 208] on span "Encerrar" at bounding box center [348, 207] width 24 height 6
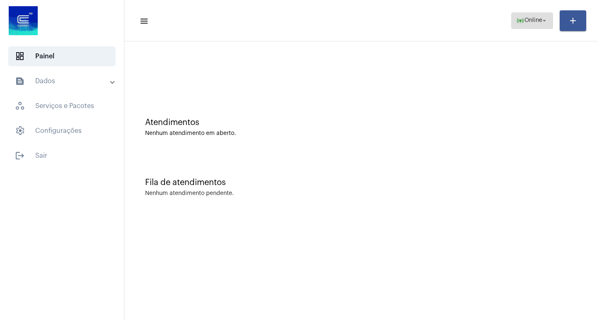
click at [536, 19] on span "Online" at bounding box center [533, 21] width 18 height 6
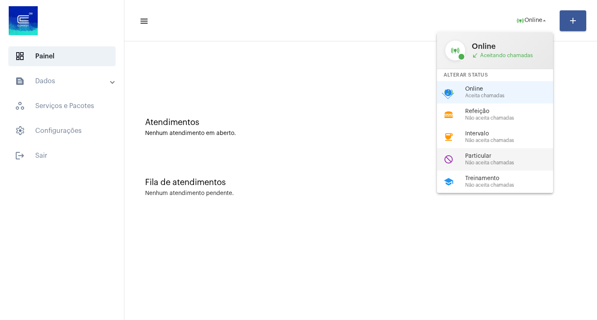
click at [489, 160] on div "Particular Não aceita chamadas" at bounding box center [512, 159] width 94 height 12
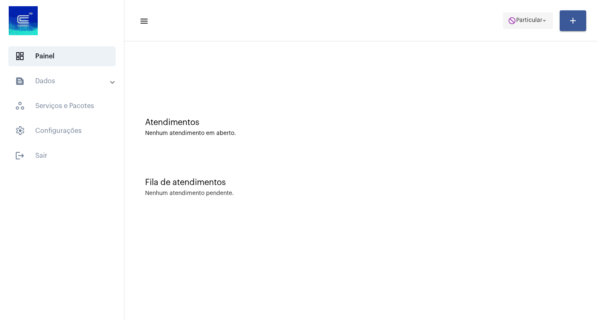
click at [512, 16] on span "do_not_disturb Particular arrow_drop_down" at bounding box center [528, 20] width 40 height 15
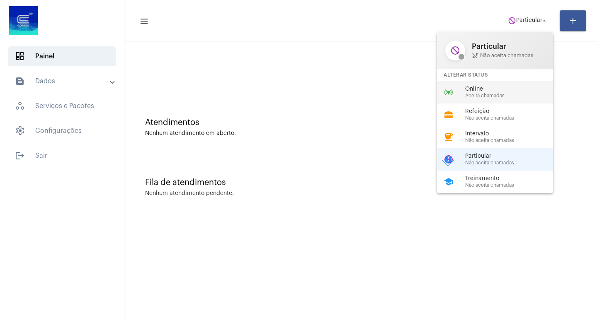
click at [488, 87] on span "Online" at bounding box center [512, 89] width 94 height 6
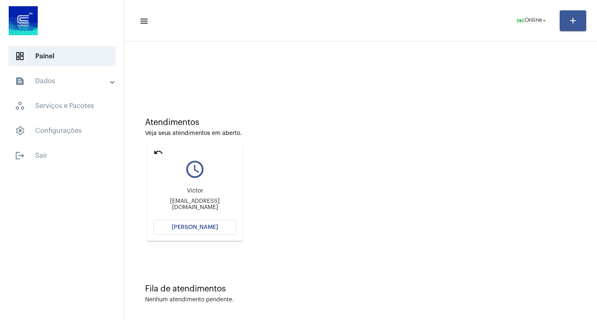
click at [200, 233] on button "[PERSON_NAME]" at bounding box center [194, 227] width 83 height 15
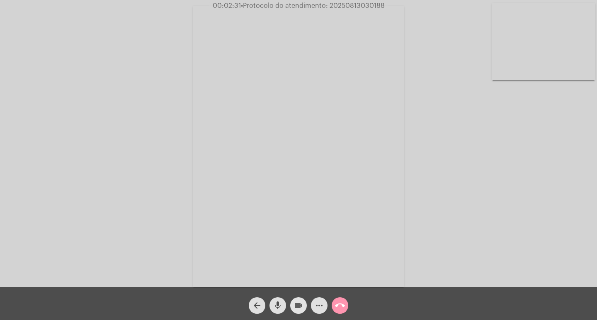
click at [295, 306] on mat-icon "videocam" at bounding box center [298, 306] width 10 height 10
click at [295, 306] on mat-icon "videocam_off" at bounding box center [298, 306] width 10 height 10
click at [320, 309] on mat-icon "more_horiz" at bounding box center [319, 306] width 10 height 10
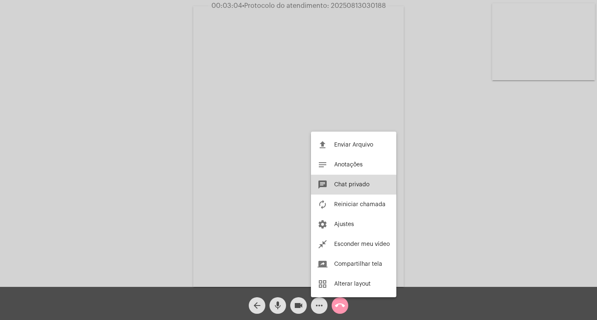
click at [352, 188] on button "chat Chat privado" at bounding box center [353, 185] width 85 height 20
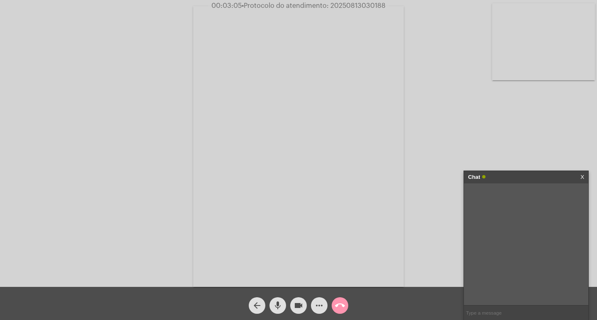
click at [477, 316] on input "text" at bounding box center [526, 313] width 124 height 15
click at [517, 181] on div "Chat" at bounding box center [517, 177] width 99 height 12
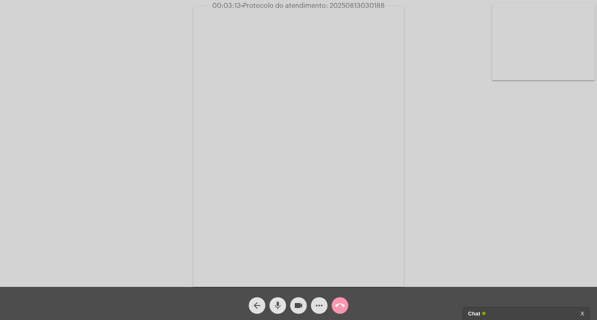
click at [271, 308] on button "mic" at bounding box center [277, 305] width 17 height 17
click at [279, 309] on mat-icon "mic_off" at bounding box center [278, 306] width 10 height 10
click at [511, 313] on div "Chat 1" at bounding box center [517, 314] width 99 height 12
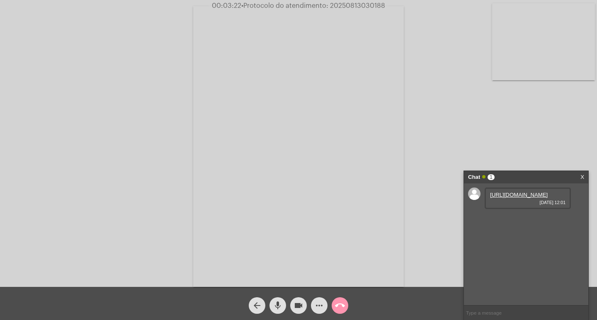
click at [521, 198] on link "https://neft-transfer-bucket.s3.amazonaws.com/temp-eaaa6e63-0992-3d61-b5b5-f3db…" at bounding box center [519, 195] width 58 height 6
click at [341, 5] on span "• Protocolo do atendimento: 20250813030188" at bounding box center [312, 5] width 144 height 7
copy span "20250813030188"
click at [340, 307] on mat-icon "call_end" at bounding box center [340, 306] width 10 height 10
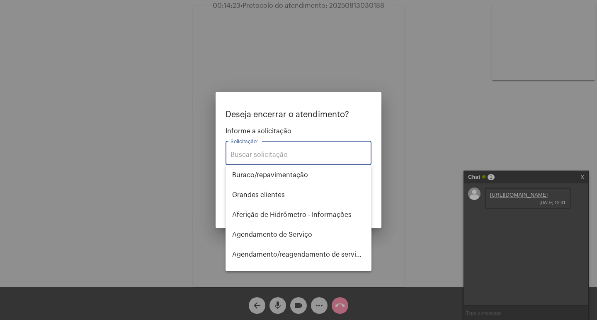
click at [289, 155] on input "Solicitação *" at bounding box center [298, 154] width 136 height 7
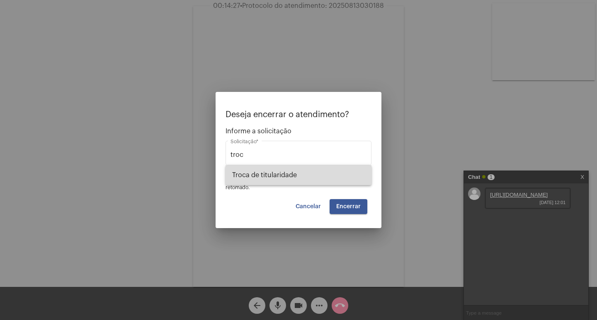
click at [271, 173] on span "Troca de titularidade" at bounding box center [298, 175] width 133 height 20
type input "Troca de titularidade"
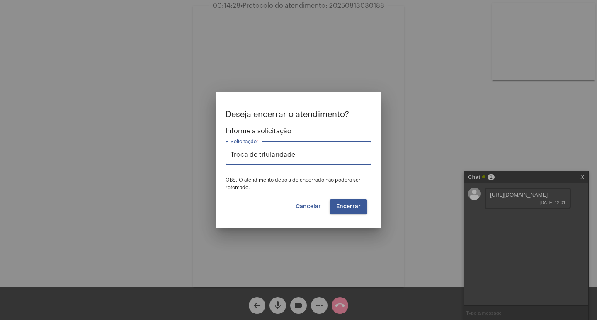
click at [347, 202] on button "Encerrar" at bounding box center [348, 206] width 38 height 15
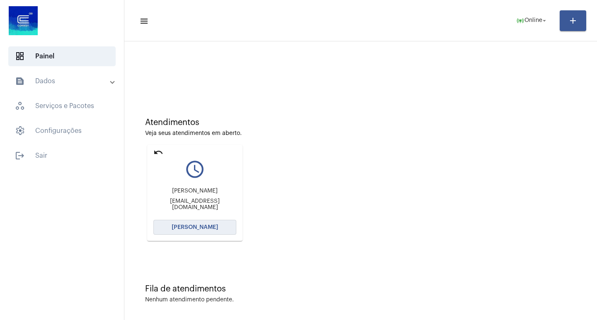
click at [182, 223] on button "[PERSON_NAME]" at bounding box center [194, 227] width 83 height 15
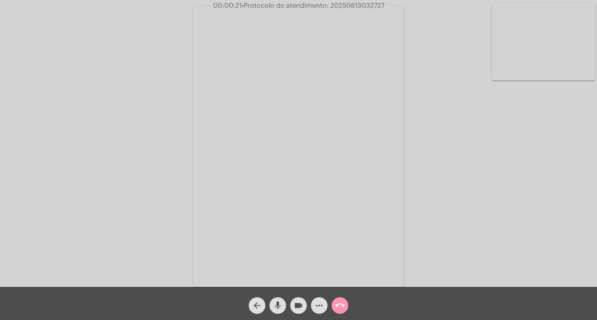
click at [319, 309] on mat-icon "more_horiz" at bounding box center [319, 306] width 10 height 10
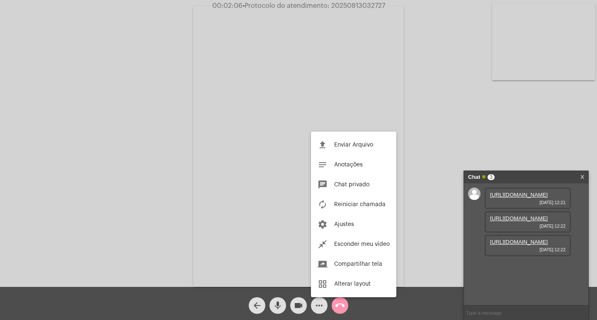
click at [436, 150] on div at bounding box center [298, 160] width 597 height 320
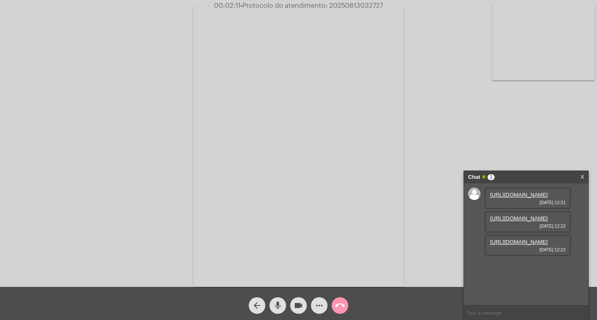
scroll to position [7, 0]
click at [514, 198] on link "https://neft-transfer-bucket.s3.amazonaws.com/temp-b9780789-0316-3eef-9936-ad66…" at bounding box center [519, 195] width 58 height 6
click at [532, 174] on div "Chat 4" at bounding box center [517, 177] width 99 height 12
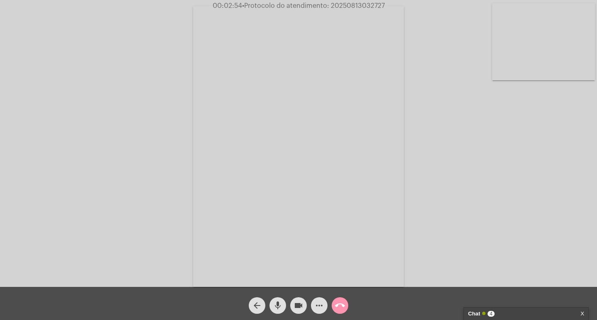
click at [509, 313] on div "Chat 4" at bounding box center [517, 314] width 99 height 12
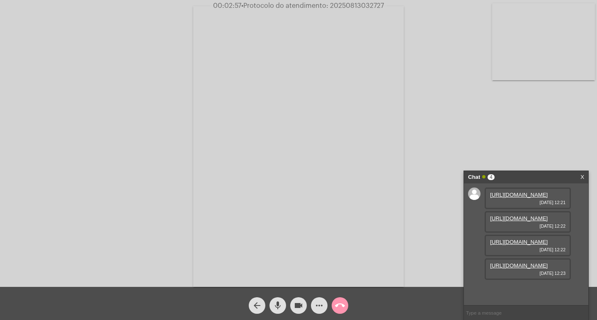
scroll to position [49, 0]
click at [517, 215] on link "https://neft-transfer-bucket.s3.amazonaws.com/temp-90665d82-0d84-365c-941e-62e9…" at bounding box center [519, 218] width 58 height 6
click at [514, 198] on link "https://neft-transfer-bucket.s3.amazonaws.com/temp-b9780789-0316-3eef-9936-ad66…" at bounding box center [519, 195] width 58 height 6
click at [533, 222] on link "https://neft-transfer-bucket.s3.amazonaws.com/temp-90665d82-0d84-365c-941e-62e9…" at bounding box center [519, 218] width 58 height 6
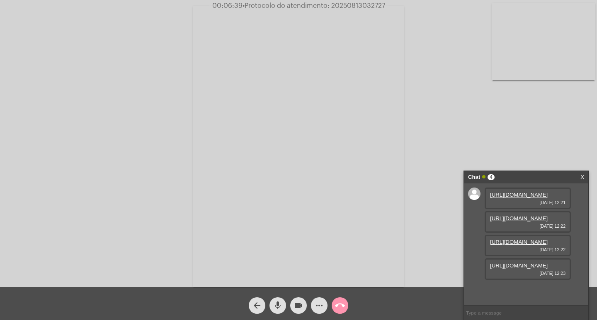
click at [322, 306] on mat-icon "more_horiz" at bounding box center [319, 306] width 10 height 10
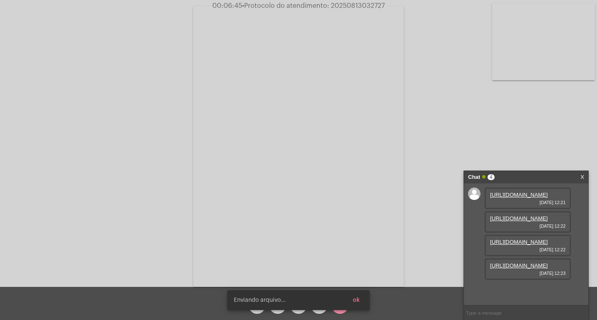
scroll to position [49, 0]
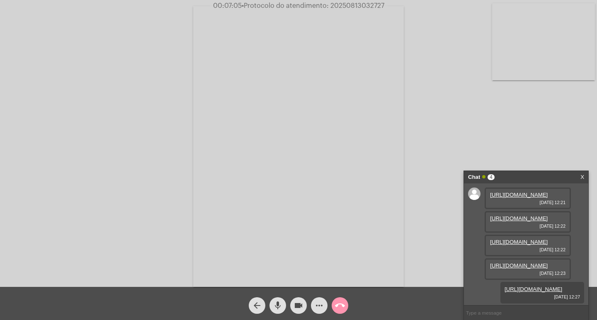
click at [518, 307] on input "text" at bounding box center [526, 313] width 124 height 15
paste input "2859294"
type input "2859294"
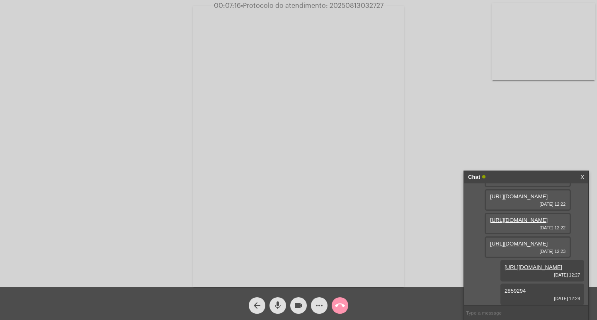
click at [339, 6] on span "• Protocolo do atendimento: 20250813032727" at bounding box center [312, 5] width 143 height 7
copy span "20250813032727"
click at [341, 306] on mat-icon "call_end" at bounding box center [340, 306] width 10 height 10
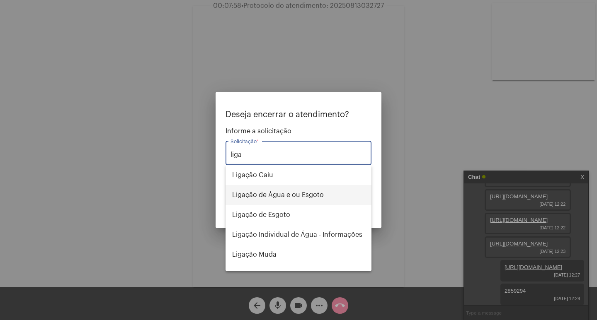
click at [308, 196] on span "Ligação de Água e ou Esgoto" at bounding box center [298, 195] width 133 height 20
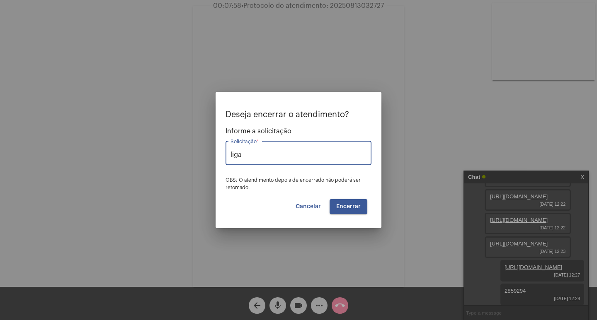
type input "Ligação de Água e ou Esgoto"
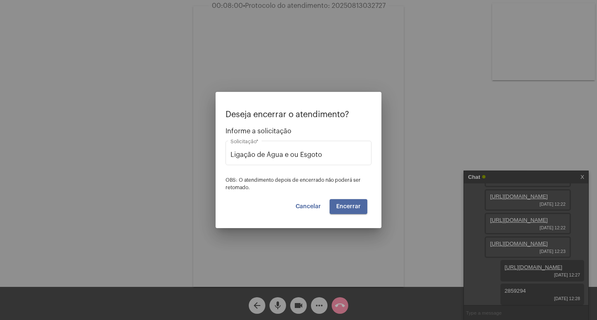
click at [343, 210] on button "Encerrar" at bounding box center [348, 206] width 38 height 15
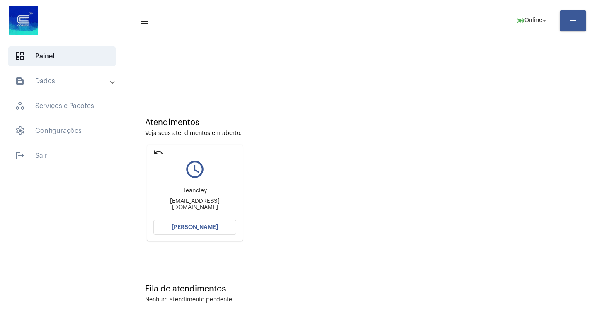
click at [156, 157] on mat-icon "undo" at bounding box center [158, 152] width 10 height 10
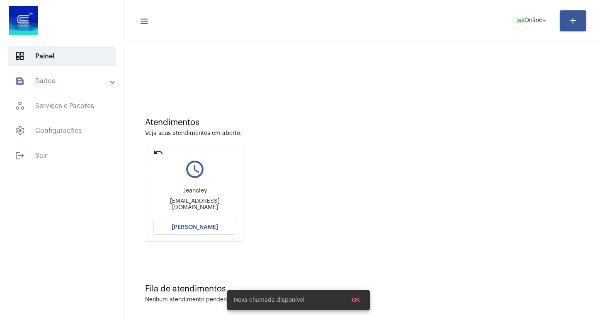
click at [160, 151] on mat-icon "undo" at bounding box center [158, 152] width 10 height 10
click at [151, 157] on mat-card "undo query_builder Amelia Mariahelenamartinsctb@gmail.com Abrir Chamada" at bounding box center [194, 193] width 95 height 96
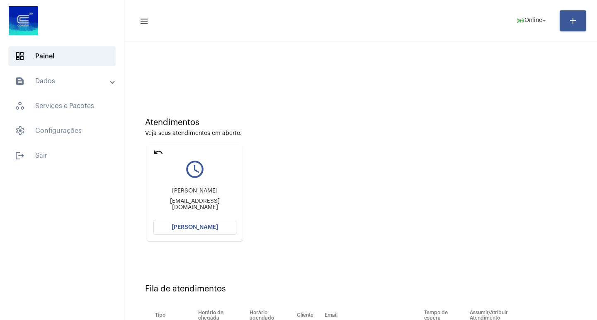
click at [157, 153] on mat-icon "undo" at bounding box center [158, 152] width 10 height 10
click at [157, 155] on mat-icon "undo" at bounding box center [158, 152] width 10 height 10
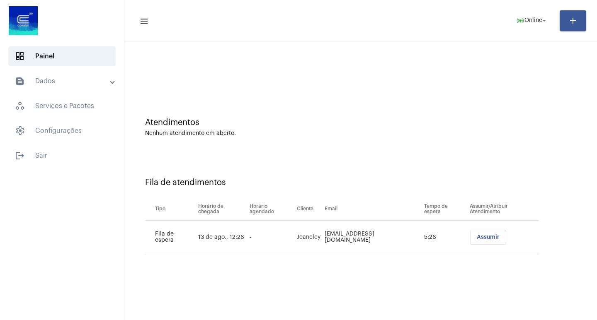
click at [470, 239] on button "Assumir" at bounding box center [488, 237] width 36 height 15
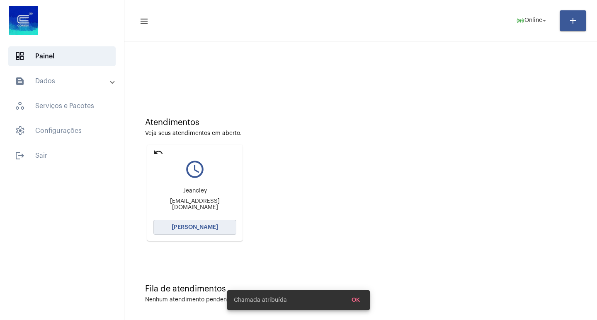
click at [201, 225] on span "[PERSON_NAME]" at bounding box center [195, 228] width 46 height 6
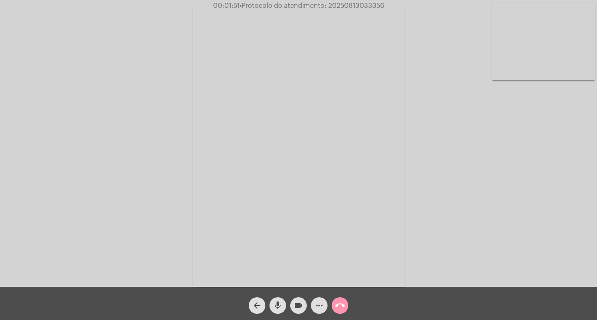
click at [347, 301] on button "call_end" at bounding box center [339, 305] width 17 height 17
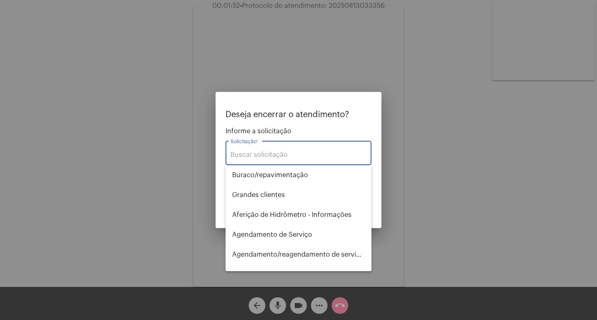
click at [299, 157] on input "Solicitação *" at bounding box center [298, 154] width 136 height 7
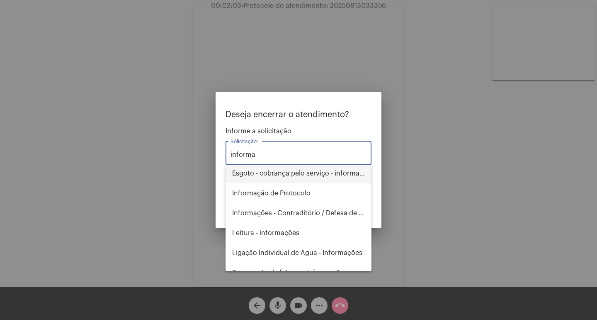
scroll to position [73, 0]
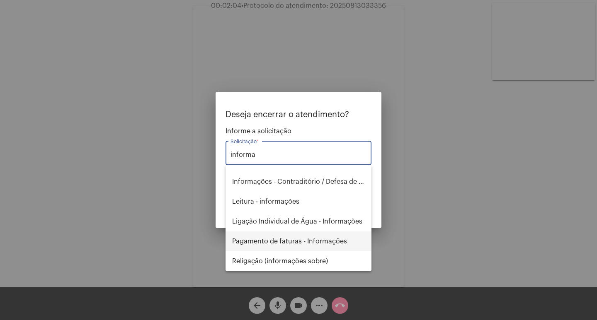
click at [312, 242] on span "Pagamento de faturas - Informações" at bounding box center [298, 242] width 133 height 20
type input "Pagamento de faturas - Informações"
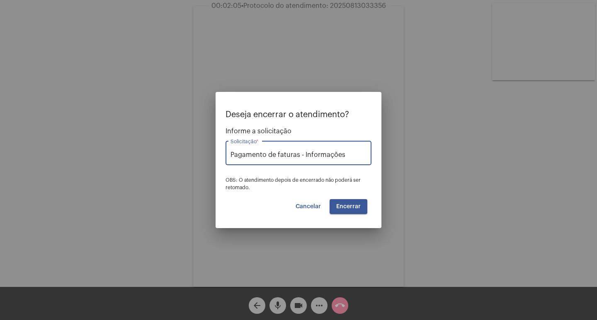
click at [348, 204] on span "Encerrar" at bounding box center [348, 207] width 24 height 6
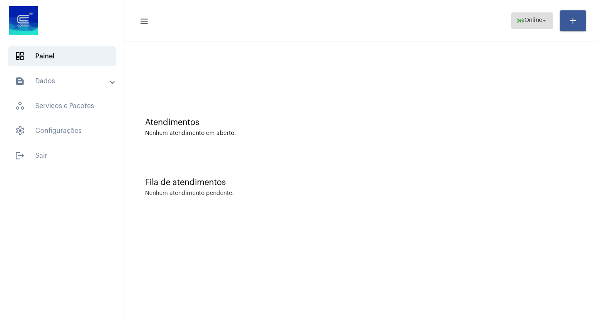
click at [513, 16] on button "online_prediction Online arrow_drop_down" at bounding box center [532, 20] width 42 height 17
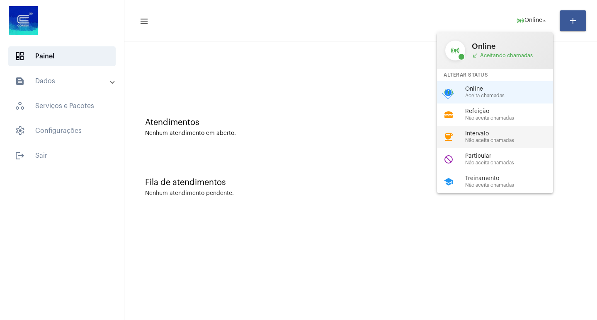
click at [507, 138] on span "Não aceita chamadas" at bounding box center [512, 140] width 94 height 5
